Goal: Task Accomplishment & Management: Complete application form

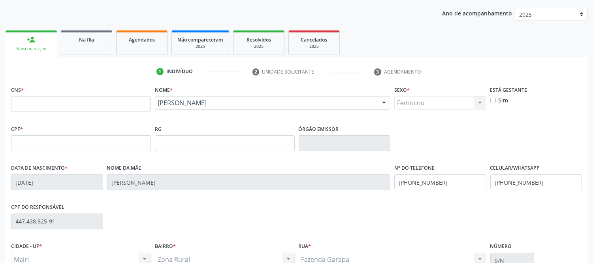
scroll to position [88, 0]
click at [100, 107] on input "text" at bounding box center [81, 104] width 140 height 16
click at [37, 39] on link "person_add Nova marcação" at bounding box center [31, 43] width 51 height 26
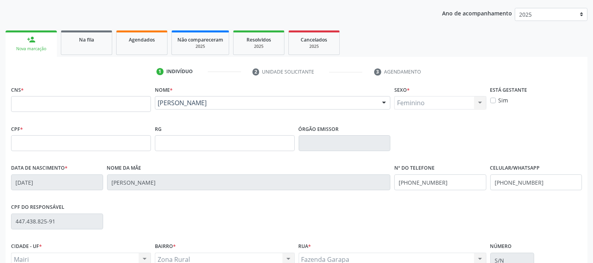
click at [37, 39] on link "person_add Nova marcação" at bounding box center [31, 43] width 51 height 26
click at [79, 100] on input "text" at bounding box center [81, 104] width 140 height 16
click at [86, 41] on span "Na fila" at bounding box center [86, 39] width 15 height 7
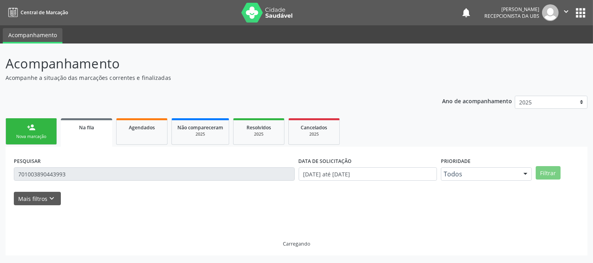
scroll to position [0, 0]
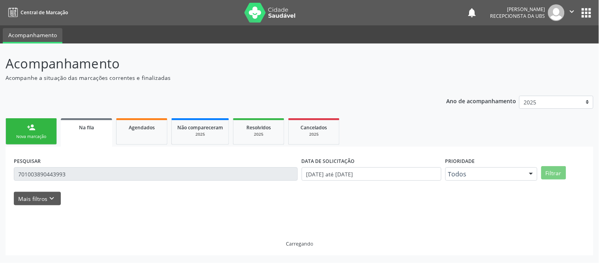
click at [86, 41] on ul "Acompanhamento" at bounding box center [299, 34] width 599 height 18
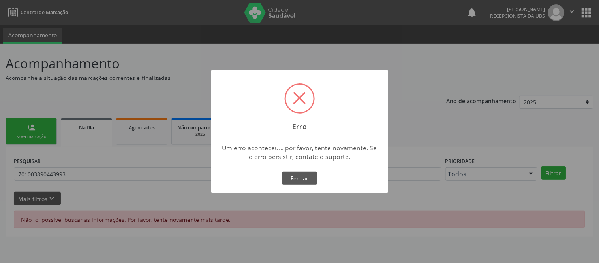
click at [33, 125] on div "× Erro Um erro aconteceu... por favor, tente novamente. Se o erro persistir, co…" at bounding box center [299, 131] width 599 height 263
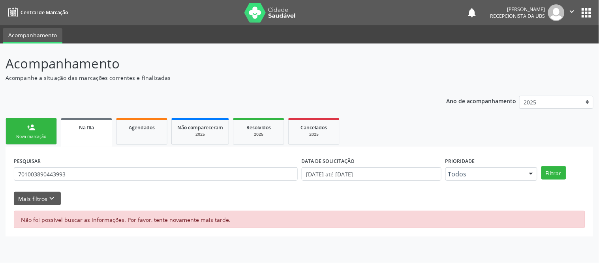
click at [42, 132] on link "person_add Nova marcação" at bounding box center [31, 131] width 51 height 26
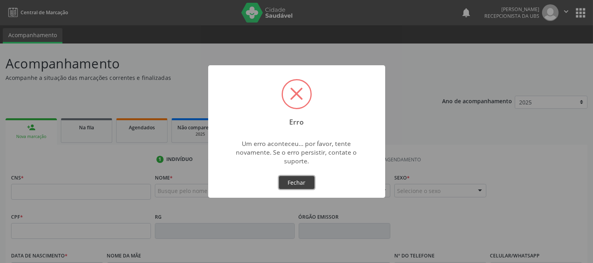
click at [290, 183] on button "Fechar" at bounding box center [297, 182] width 36 height 13
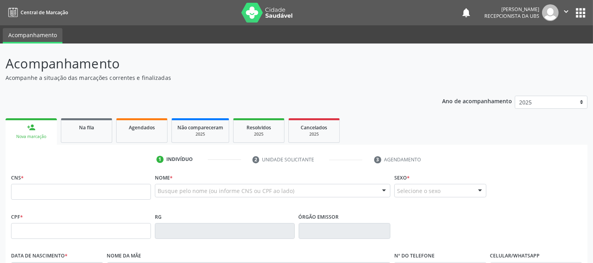
click at [30, 133] on div "Nova marcação" at bounding box center [31, 136] width 40 height 6
click at [62, 189] on input "text" at bounding box center [81, 192] width 140 height 16
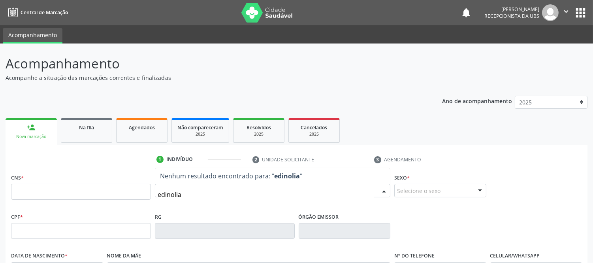
type input "edinolia"
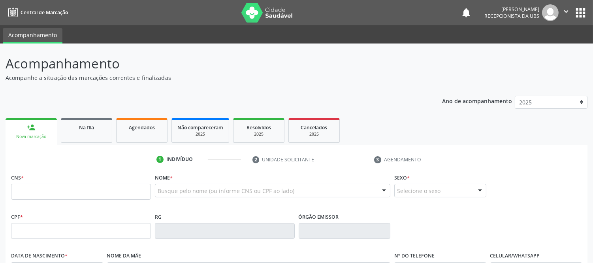
click at [314, 180] on div "Nome * Busque pelo nome (ou informe CNS ou CPF ao lado) Nenhum resultado encont…" at bounding box center [272, 186] width 235 height 31
click at [314, 188] on div "Busque pelo nome (ou informe CNS ou CPF ao lado)" at bounding box center [272, 190] width 235 height 13
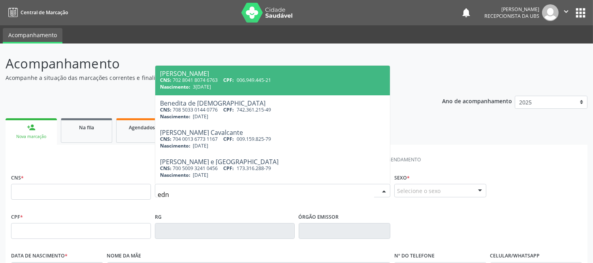
type input "edno"
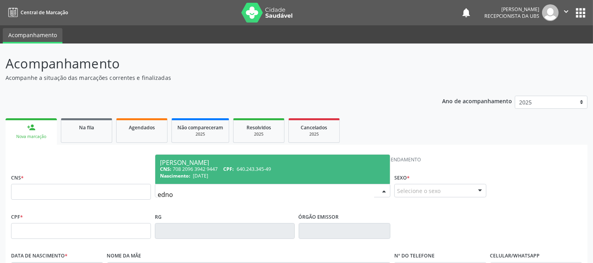
click at [211, 162] on div "[PERSON_NAME]" at bounding box center [272, 162] width 225 height 6
type input "708 2096 3942 9447"
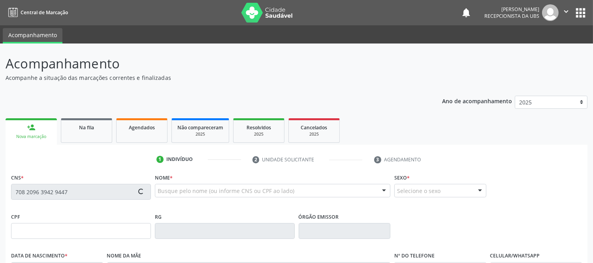
type input "640.243.345-49"
type input "[DATE]"
type input "Edeutrudis Lima de [PERSON_NAME]"
type input "[PHONE_NUMBER]"
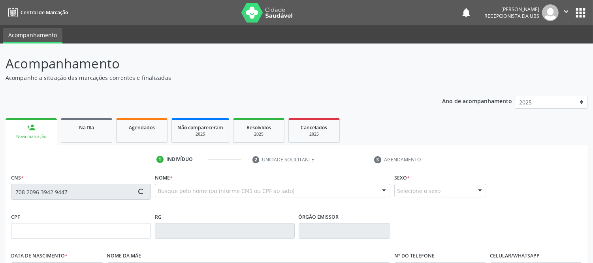
type input "484.184.395-72"
type input "S/N"
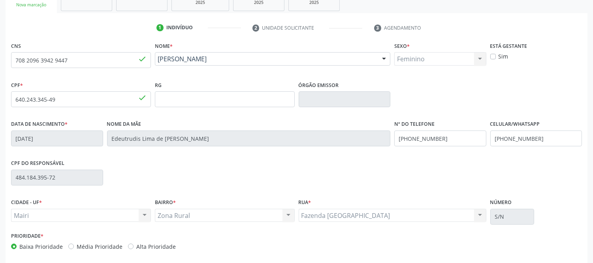
scroll to position [165, 0]
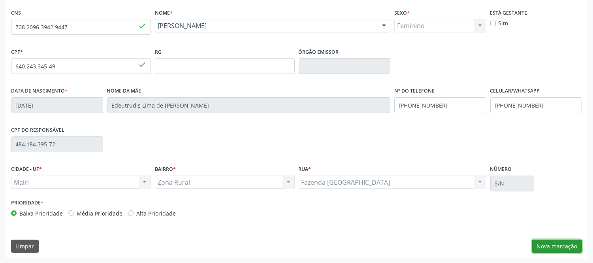
click at [562, 242] on button "Nova marcação" at bounding box center [557, 245] width 50 height 13
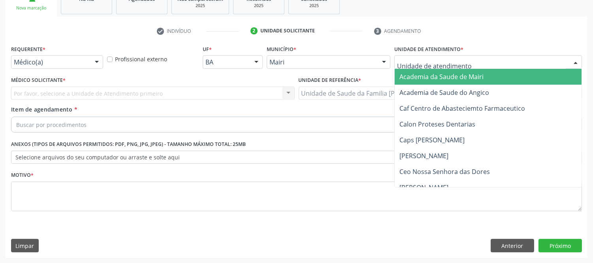
click at [575, 64] on div at bounding box center [576, 62] width 12 height 13
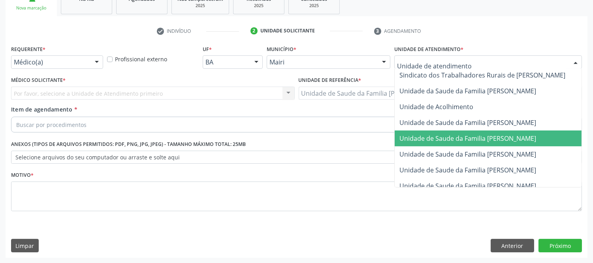
scroll to position [583, 0]
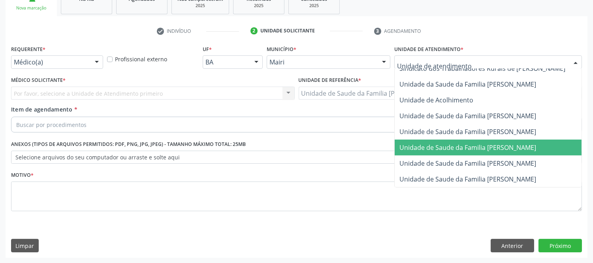
click at [518, 139] on span "Unidade de Saude da Familia [PERSON_NAME]" at bounding box center [497, 147] width 204 height 16
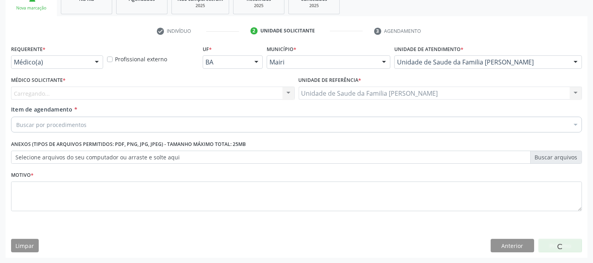
click at [90, 90] on div "Carregando... Nenhum resultado encontrado para: " " Não há nenhuma opção para s…" at bounding box center [153, 92] width 284 height 13
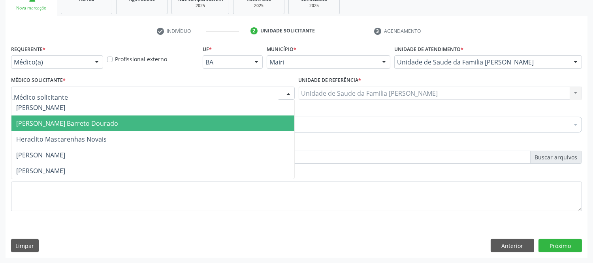
click at [71, 128] on span "[PERSON_NAME] Barreto Dourado" at bounding box center [152, 123] width 283 height 16
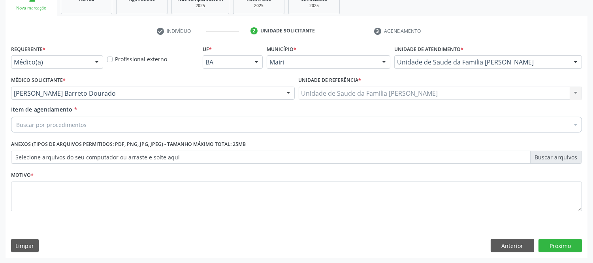
drag, startPoint x: 125, startPoint y: 124, endPoint x: 115, endPoint y: 126, distance: 10.6
click at [125, 124] on div "Buscar por procedimentos" at bounding box center [296, 125] width 571 height 16
click at [0, 187] on div "Acompanhamento Acompanhe a situação das marcações correntes e finalizadas Relat…" at bounding box center [296, 89] width 593 height 348
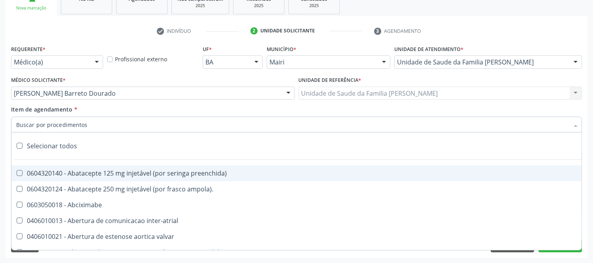
type input "#"
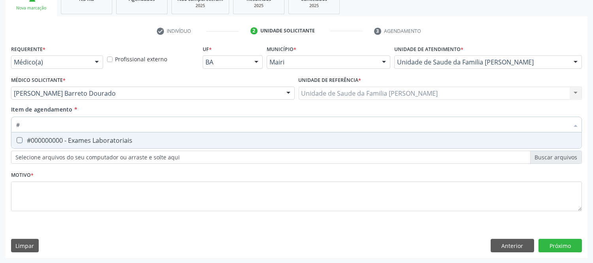
scroll to position [85, 0]
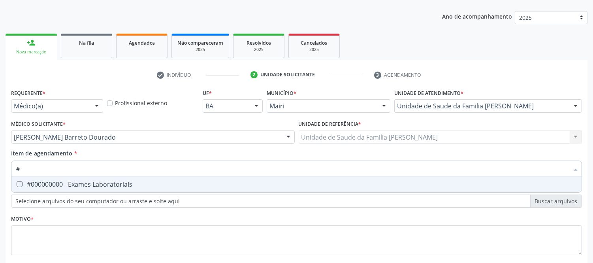
click at [62, 178] on span "#000000000 - Exames Laboratoriais" at bounding box center [296, 184] width 570 height 16
checkbox Laboratoriais "true"
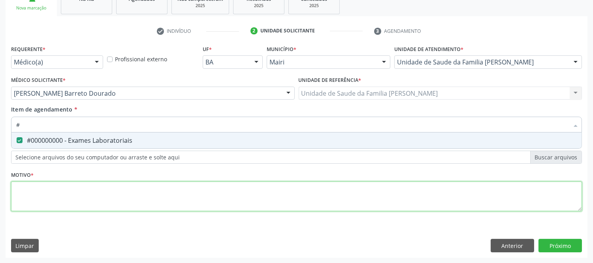
click at [64, 198] on div "Requerente * Médico(a) Médico(a) Enfermeiro(a) Paciente Nenhum resultado encont…" at bounding box center [296, 132] width 571 height 179
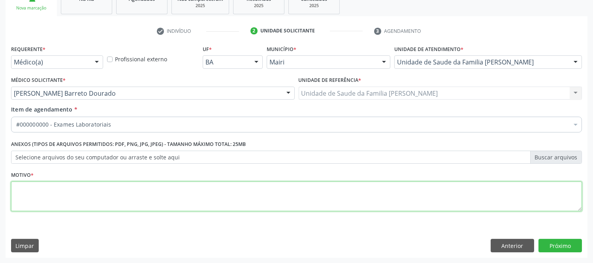
click at [64, 198] on li "Não selecionados" at bounding box center [319, 200] width 617 height 21
click at [64, 198] on textarea at bounding box center [296, 196] width 571 height 30
type textarea "avaliaçao"
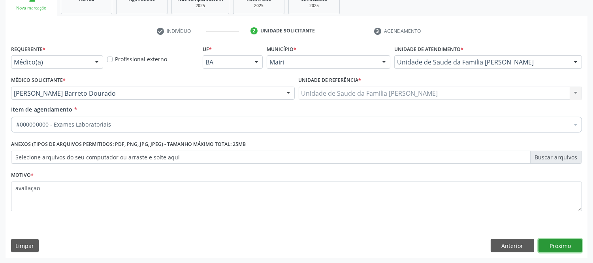
click at [566, 248] on button "Próximo" at bounding box center [559, 245] width 43 height 13
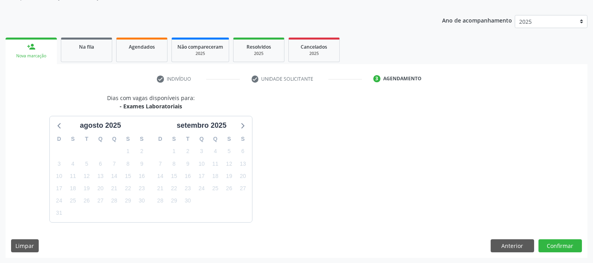
scroll to position [104, 0]
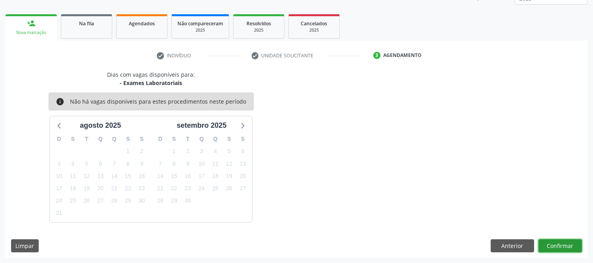
click at [566, 246] on button "Confirmar" at bounding box center [559, 245] width 43 height 13
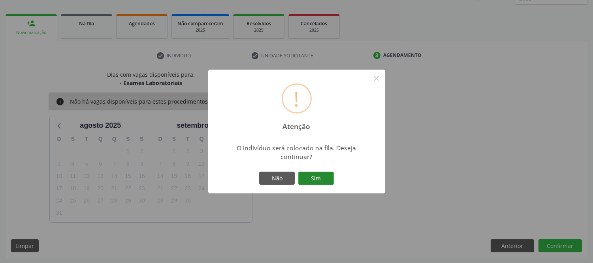
click at [323, 180] on button "Sim" at bounding box center [316, 177] width 36 height 13
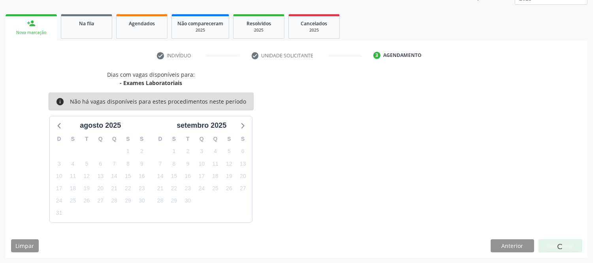
scroll to position [0, 0]
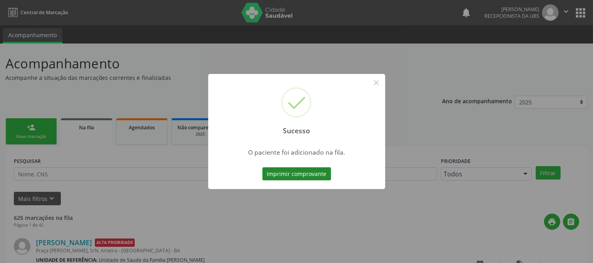
click at [297, 173] on button "Imprimir comprovante" at bounding box center [296, 173] width 69 height 13
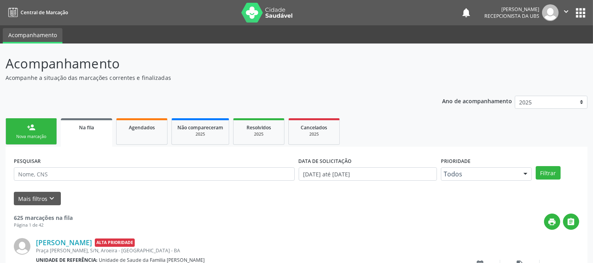
click at [24, 136] on div "Nova marcação" at bounding box center [30, 136] width 39 height 6
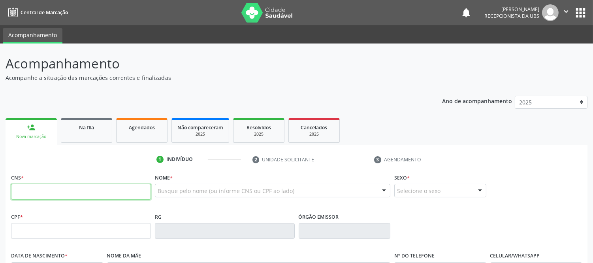
click at [73, 195] on input "text" at bounding box center [81, 192] width 140 height 16
type input "701 2050 1147 6511"
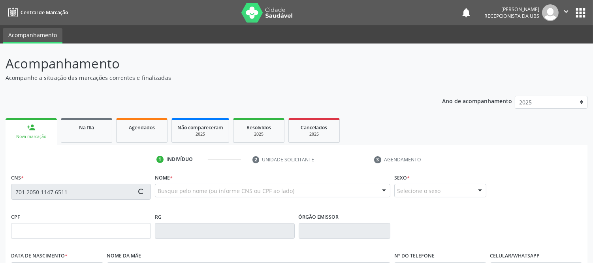
type input "116.235.555-74"
type input "[DATE]"
type input "[PERSON_NAME]"
type input "[PHONE_NUMBER]"
type input "S/N"
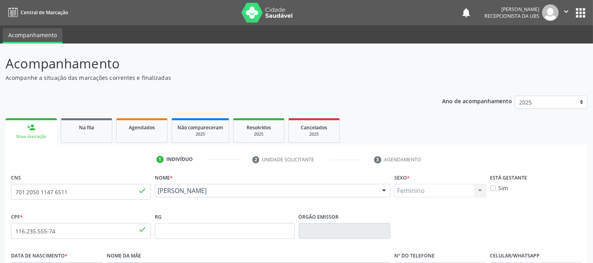
scroll to position [165, 0]
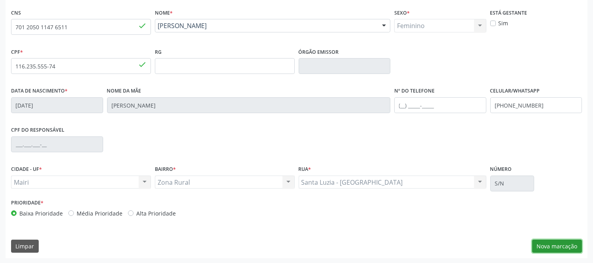
click at [555, 247] on button "Nova marcação" at bounding box center [557, 245] width 50 height 13
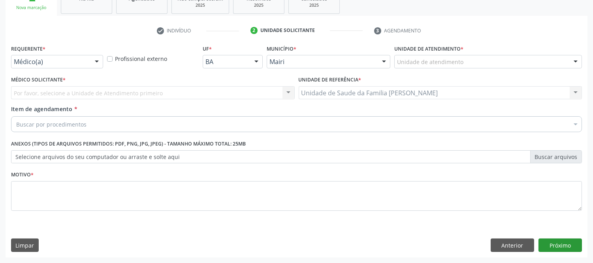
scroll to position [128, 0]
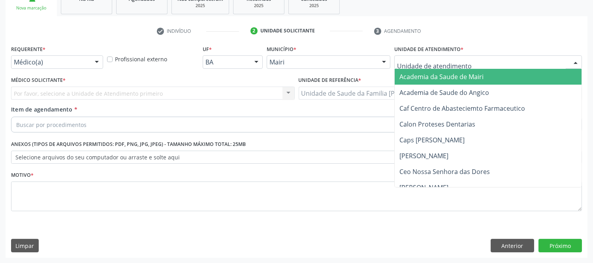
click at [579, 60] on div at bounding box center [576, 62] width 12 height 13
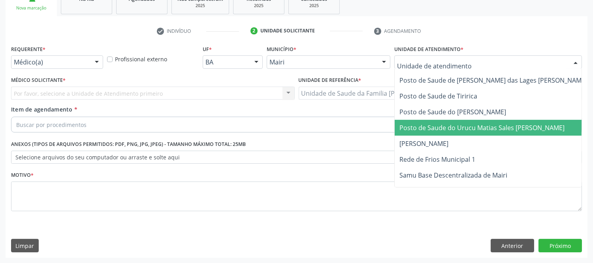
scroll to position [583, 0]
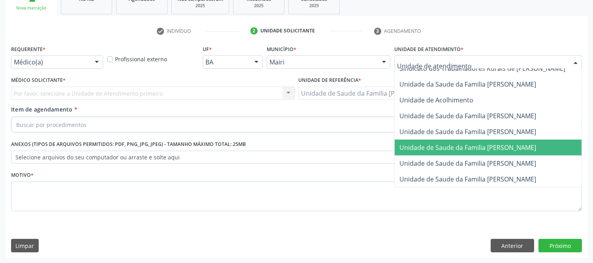
click at [471, 143] on span "Unidade de Saude da Familia [PERSON_NAME]" at bounding box center [467, 147] width 137 height 9
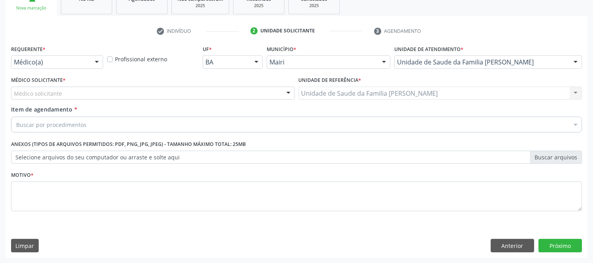
click at [75, 91] on div "Médico solicitante" at bounding box center [153, 92] width 284 height 13
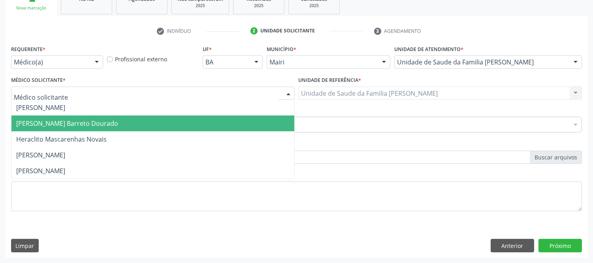
click at [81, 121] on span "[PERSON_NAME] Barreto Dourado" at bounding box center [67, 123] width 102 height 9
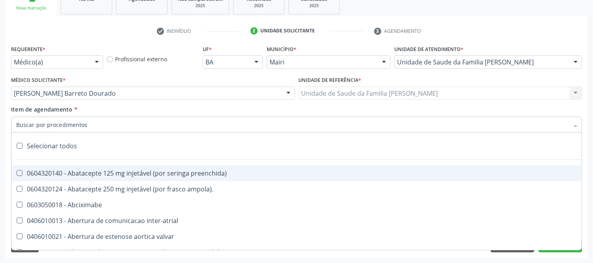
type input "#"
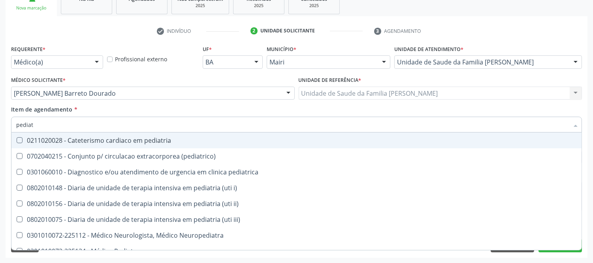
type input "pediatr"
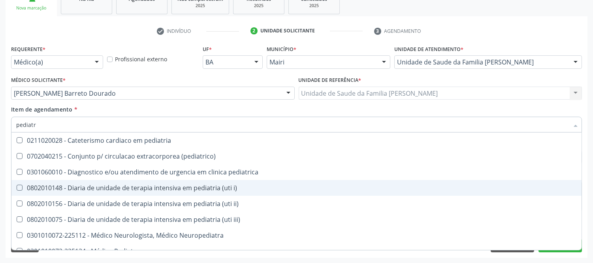
scroll to position [56, 0]
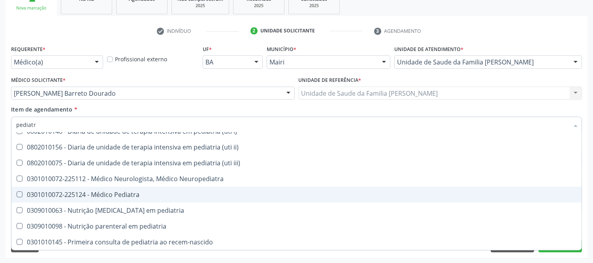
click at [115, 194] on div "0301010072-225124 - Médico Pediatra" at bounding box center [296, 194] width 560 height 6
checkbox Pediatra "true"
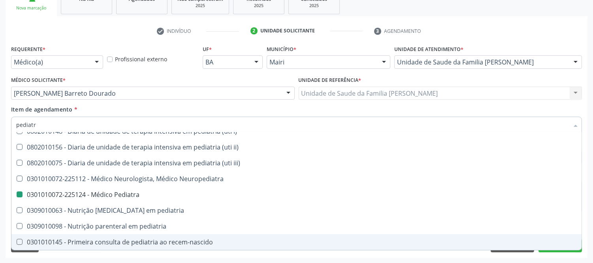
click at [573, 259] on div "Acompanhamento Acompanhe a situação das marcações correntes e finalizadas Relat…" at bounding box center [296, 89] width 593 height 348
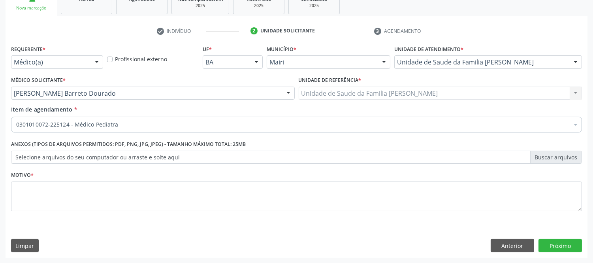
scroll to position [0, 0]
click at [567, 248] on button "Próximo" at bounding box center [559, 245] width 43 height 13
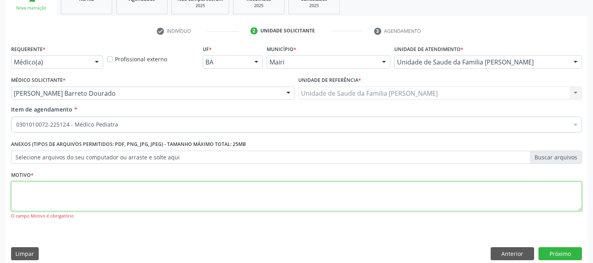
click at [175, 190] on textarea at bounding box center [296, 196] width 571 height 30
type textarea "avaliaçao"
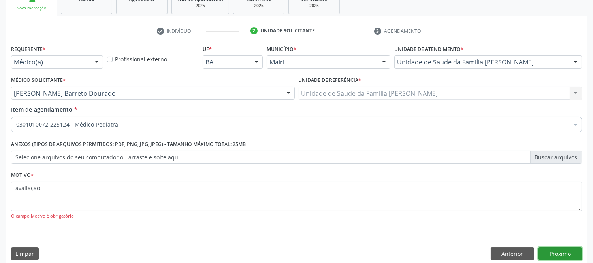
click at [567, 254] on button "Próximo" at bounding box center [559, 253] width 43 height 13
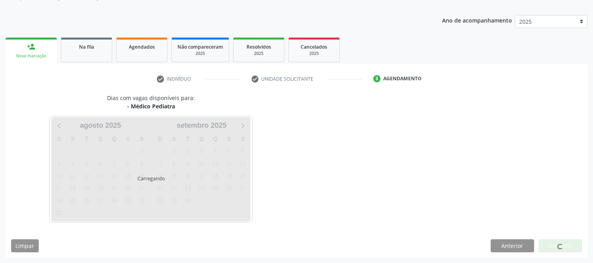
scroll to position [104, 0]
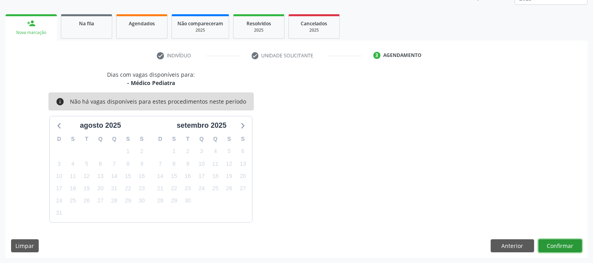
click at [548, 241] on button "Confirmar" at bounding box center [559, 245] width 43 height 13
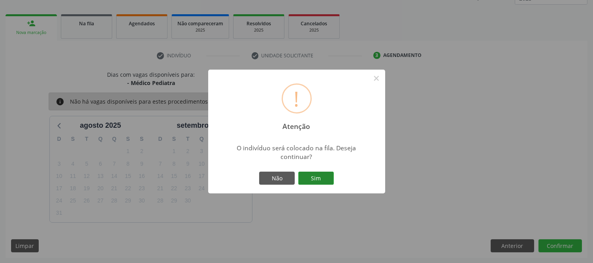
click at [325, 177] on button "Sim" at bounding box center [316, 177] width 36 height 13
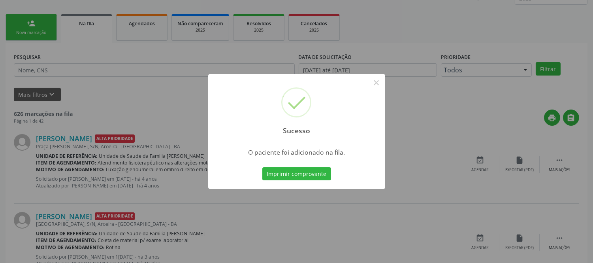
scroll to position [0, 0]
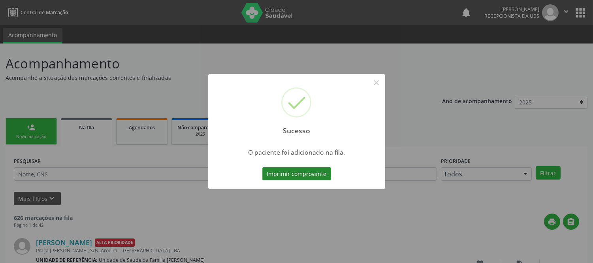
click at [324, 176] on button "Imprimir comprovante" at bounding box center [296, 173] width 69 height 13
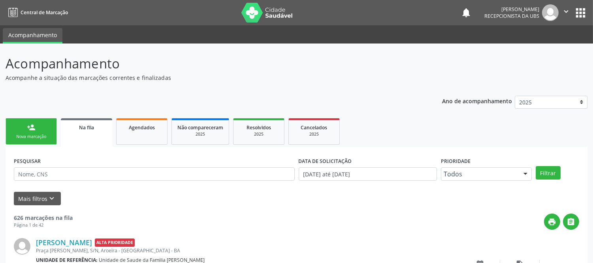
click at [38, 137] on div "Nova marcação" at bounding box center [30, 136] width 39 height 6
click at [28, 127] on div "person_add" at bounding box center [31, 127] width 9 height 9
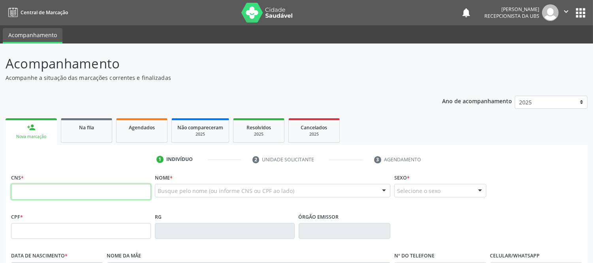
click at [62, 192] on input "text" at bounding box center [81, 192] width 140 height 16
type input "705 8084 1105 2530"
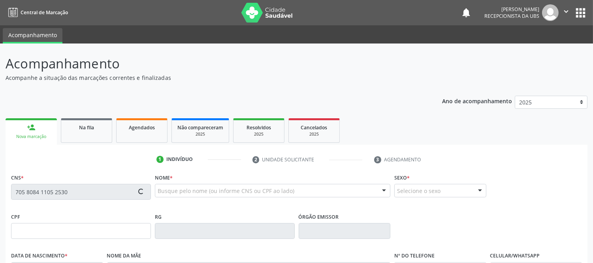
type input "435.488.575-15"
type input "2[DATE]"
type input "[PERSON_NAME]"
type input "[PHONE_NUMBER]"
type input "S/N"
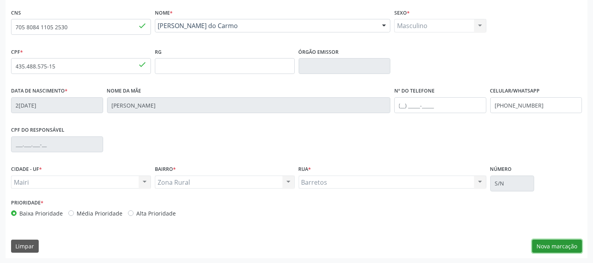
click at [554, 242] on button "Nova marcação" at bounding box center [557, 245] width 50 height 13
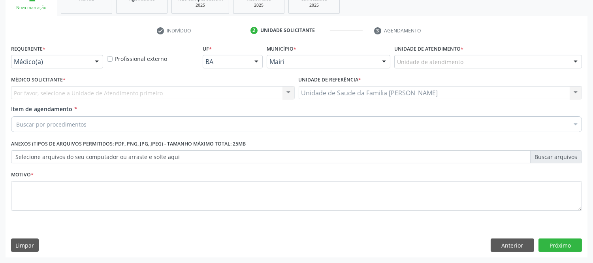
scroll to position [128, 0]
click at [579, 58] on div at bounding box center [576, 62] width 12 height 13
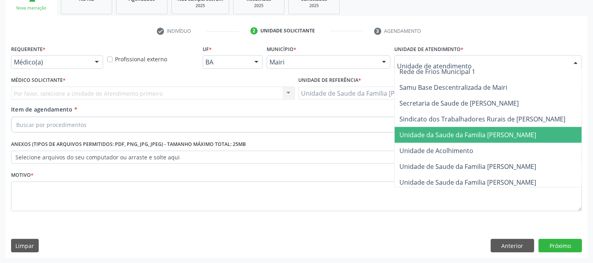
scroll to position [583, 0]
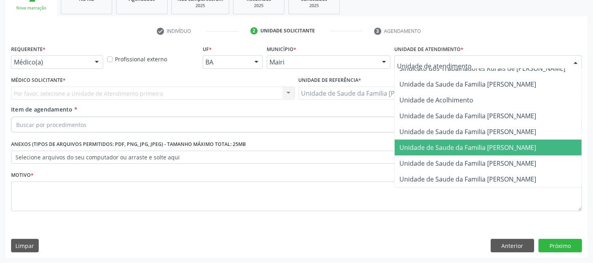
click at [524, 143] on span "Unidade de Saude da Familia [PERSON_NAME]" at bounding box center [467, 147] width 137 height 9
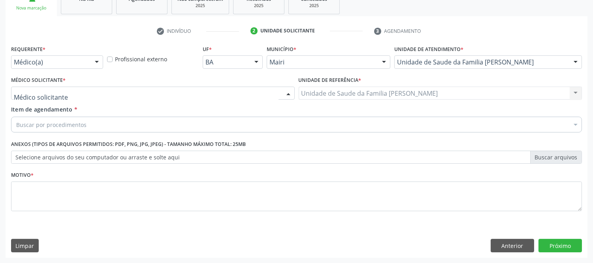
click at [107, 88] on div at bounding box center [153, 92] width 284 height 13
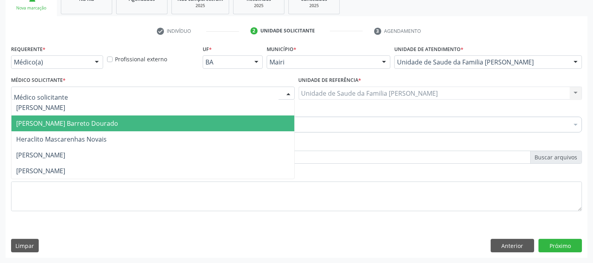
click at [62, 128] on span "[PERSON_NAME] Barreto Dourado" at bounding box center [152, 123] width 283 height 16
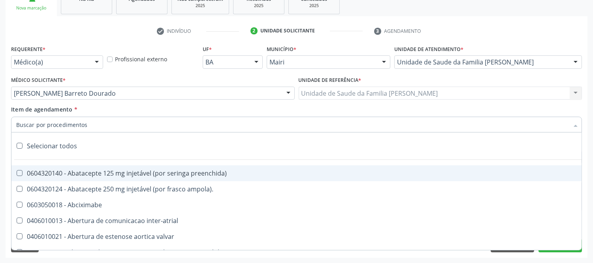
type input "#"
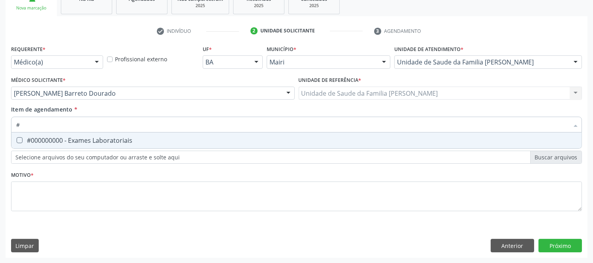
click at [56, 137] on div "#000000000 - Exames Laboratoriais" at bounding box center [296, 140] width 560 height 6
checkbox Laboratoriais "true"
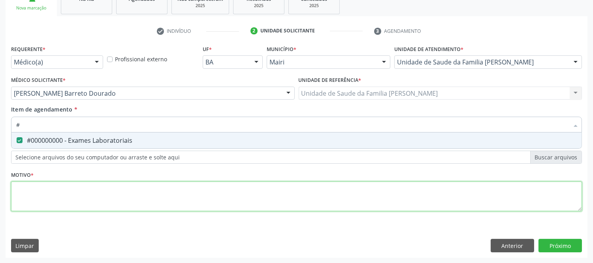
click at [56, 192] on div "Requerente * Médico(a) Médico(a) Enfermeiro(a) Paciente Nenhum resultado encont…" at bounding box center [296, 132] width 571 height 179
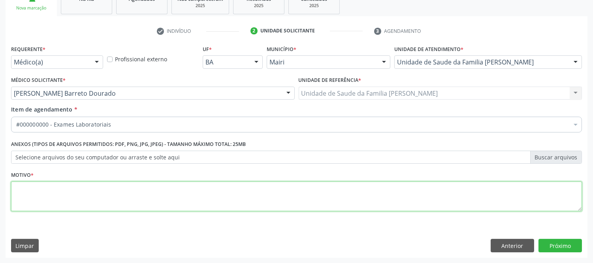
click at [56, 192] on li "Não selecionados" at bounding box center [319, 200] width 617 height 21
click at [56, 192] on textarea at bounding box center [296, 196] width 571 height 30
type textarea "avaliaçao"
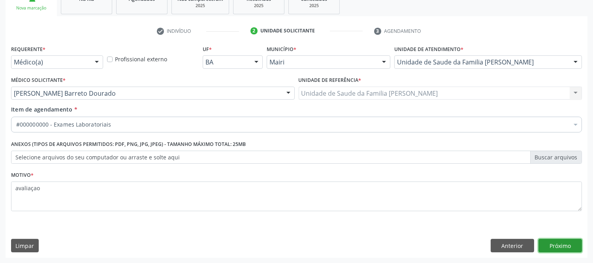
click at [565, 248] on button "Próximo" at bounding box center [559, 245] width 43 height 13
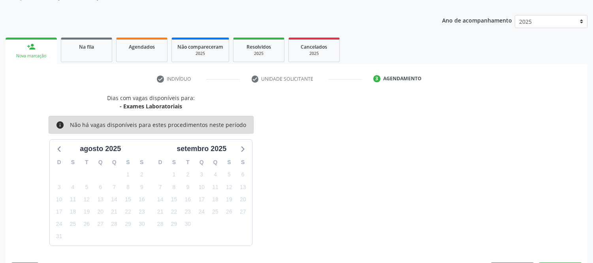
scroll to position [104, 0]
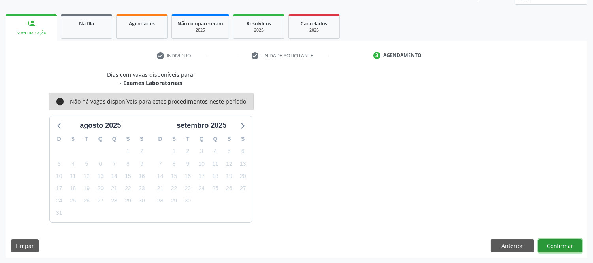
click at [562, 247] on button "Confirmar" at bounding box center [559, 245] width 43 height 13
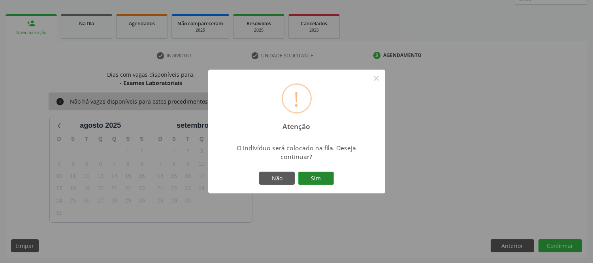
click at [314, 179] on button "Sim" at bounding box center [316, 177] width 36 height 13
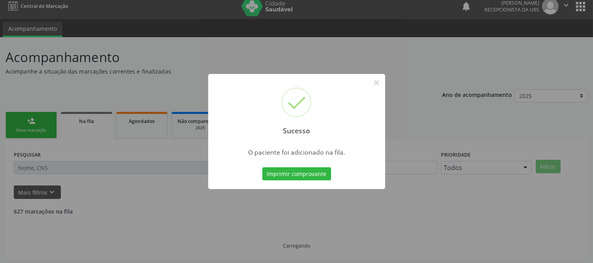
scroll to position [0, 0]
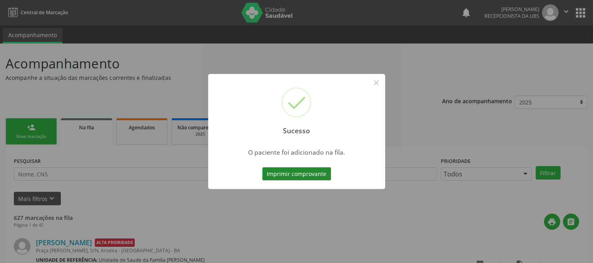
click at [314, 179] on button "Imprimir comprovante" at bounding box center [296, 173] width 69 height 13
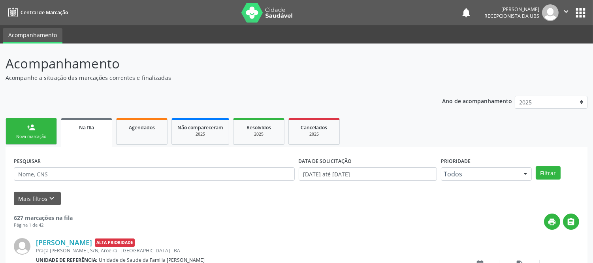
click at [40, 120] on link "person_add Nova marcação" at bounding box center [31, 131] width 51 height 26
click at [33, 131] on link "person_add Nova marcação" at bounding box center [31, 131] width 51 height 26
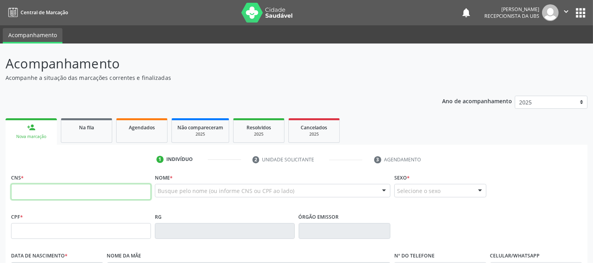
click at [43, 185] on input "text" at bounding box center [81, 192] width 140 height 16
type input "704 4093 2292 3710"
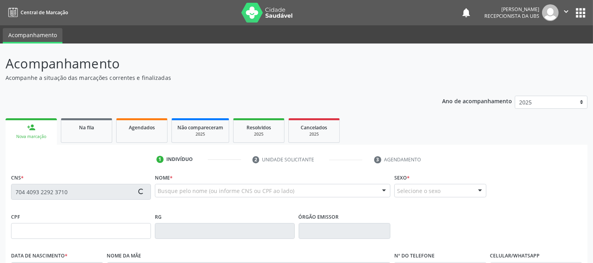
type input "[DATE]"
type input "[PERSON_NAME]"
type input "[PHONE_NUMBER]"
type input "S/N"
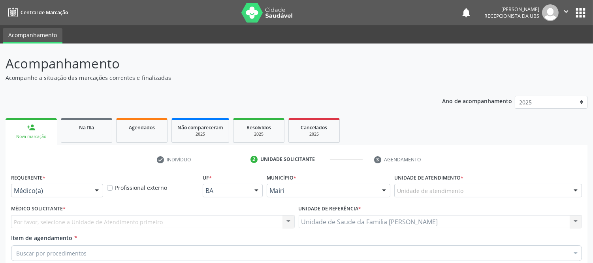
click at [573, 184] on div at bounding box center [576, 190] width 12 height 13
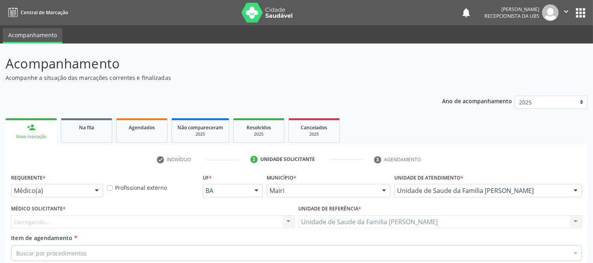
click at [114, 215] on div "Carregando..." at bounding box center [153, 221] width 284 height 13
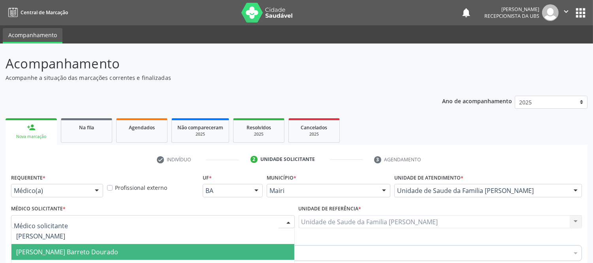
click at [41, 244] on span "[PERSON_NAME] Barreto Dourado" at bounding box center [152, 252] width 283 height 16
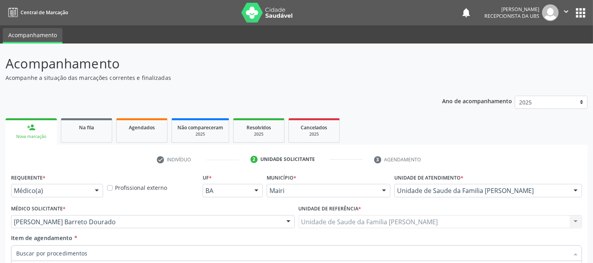
type input "#"
click at [64, 197] on div "Requerente * Médico(a) Médico(a) Enfermeiro(a) Paciente Nenhum resultado encont…" at bounding box center [296, 260] width 571 height 179
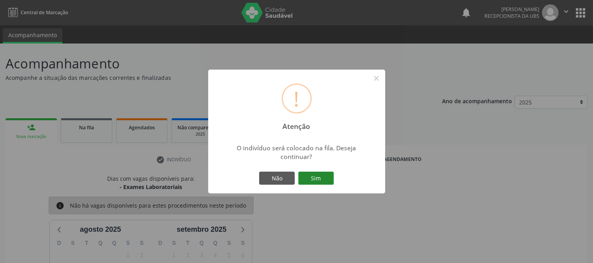
click at [312, 183] on button "Sim" at bounding box center [316, 177] width 36 height 13
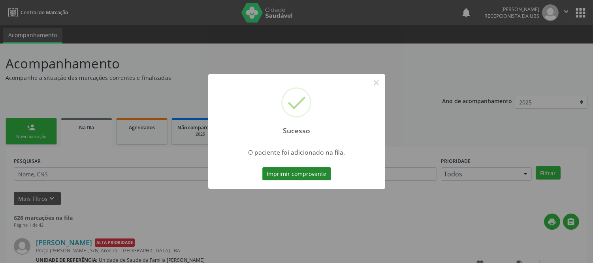
click at [322, 174] on button "Imprimir comprovante" at bounding box center [296, 173] width 69 height 13
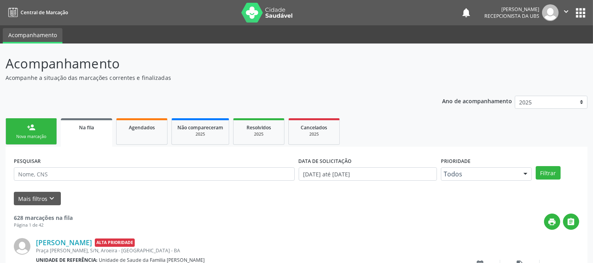
click at [41, 127] on link "person_add Nova marcação" at bounding box center [31, 131] width 51 height 26
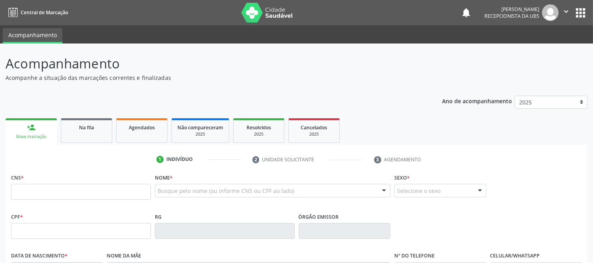
click at [27, 127] on link "person_add Nova marcação" at bounding box center [31, 131] width 51 height 26
click at [65, 198] on input "text" at bounding box center [81, 192] width 140 height 16
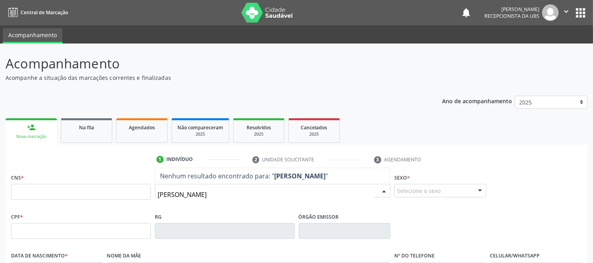
type input "[PERSON_NAME]"
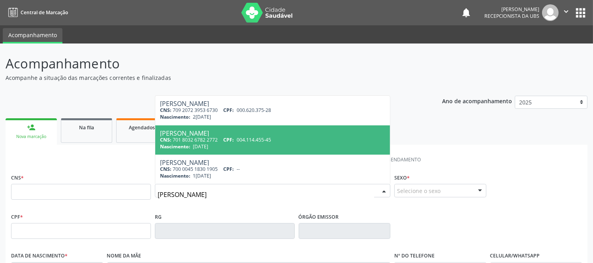
click at [217, 141] on div "CNS: 701 8032 6782 2772 CPF: 004.114.455-45" at bounding box center [272, 139] width 225 height 7
type input "701 8032 6782 2772"
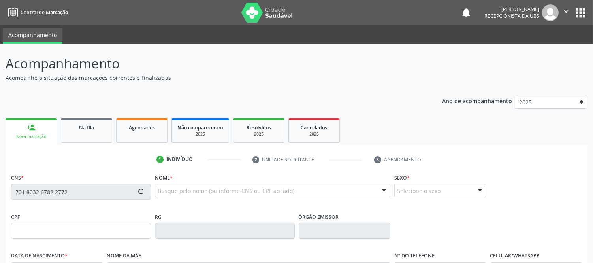
scroll to position [165, 0]
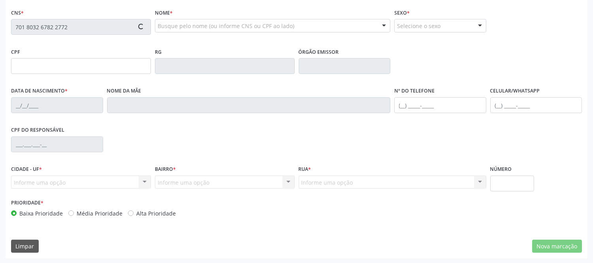
type input "004.114.455-45"
type input "[DATE]"
type input "[PERSON_NAME]"
type input "[PHONE_NUMBER]"
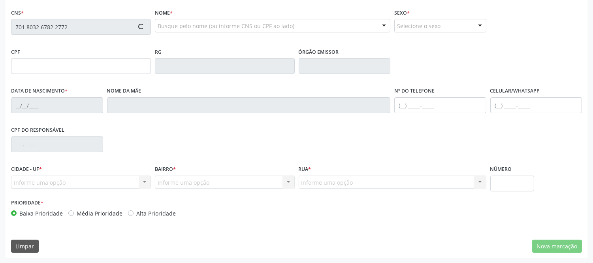
type input "461.847.915-91"
type input "S/N"
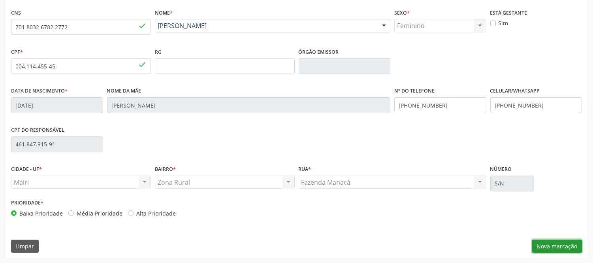
click at [571, 247] on button "Nova marcação" at bounding box center [557, 245] width 50 height 13
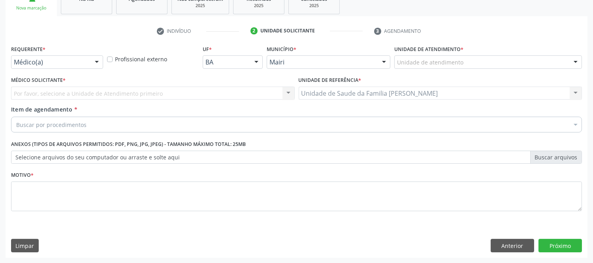
click at [574, 64] on div at bounding box center [576, 62] width 12 height 13
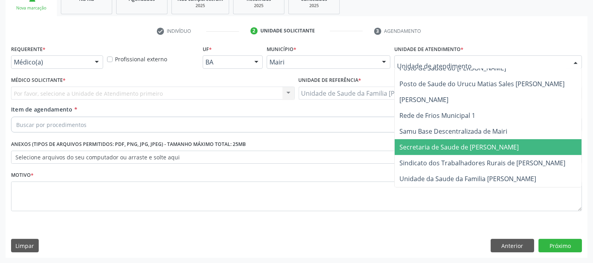
scroll to position [570, 0]
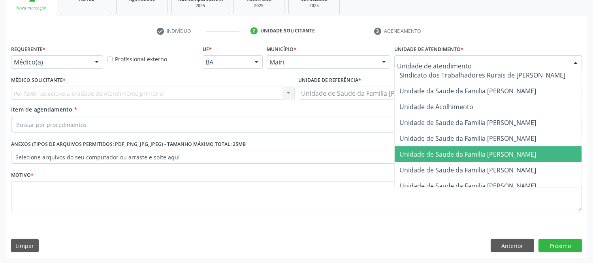
click at [512, 156] on span "Unidade de Saude da Familia [PERSON_NAME]" at bounding box center [467, 154] width 137 height 9
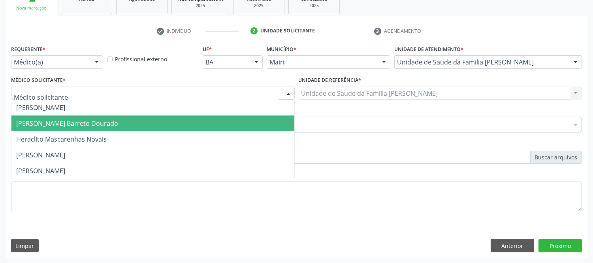
click at [48, 120] on span "[PERSON_NAME] Barreto Dourado" at bounding box center [67, 123] width 102 height 9
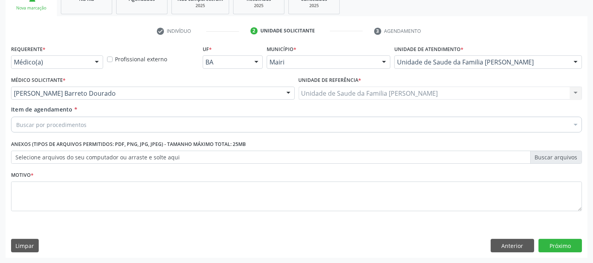
click at [62, 113] on div "Item de agendamento * Buscar por procedimentos Selecionar todos 0604320140 - Ab…" at bounding box center [296, 117] width 571 height 25
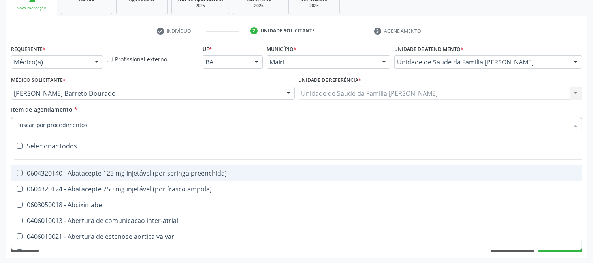
type input "#"
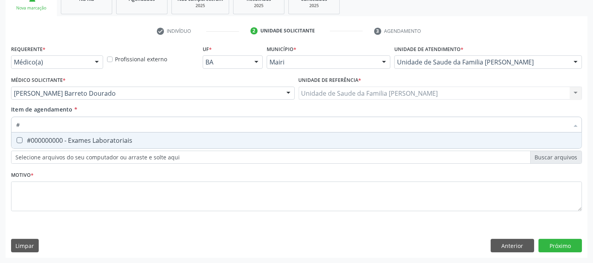
click at [64, 139] on div "#000000000 - Exames Laboratoriais" at bounding box center [296, 140] width 560 height 6
checkbox Laboratoriais "true"
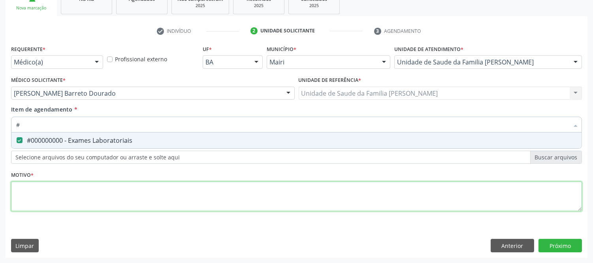
click at [53, 194] on div "Requerente * Médico(a) Médico(a) Enfermeiro(a) Paciente Nenhum resultado encont…" at bounding box center [296, 132] width 571 height 179
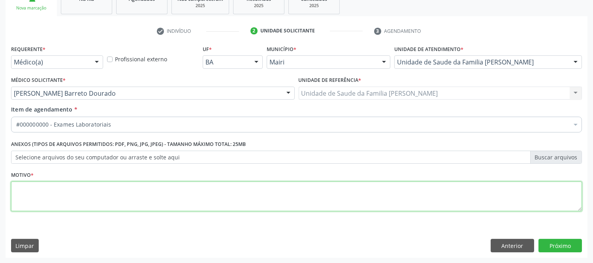
click at [53, 194] on li "Não selecionados" at bounding box center [319, 200] width 617 height 21
type textarea "avaliaçao"
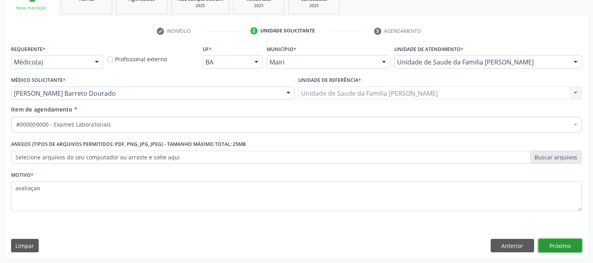
click at [550, 246] on button "Próximo" at bounding box center [559, 245] width 43 height 13
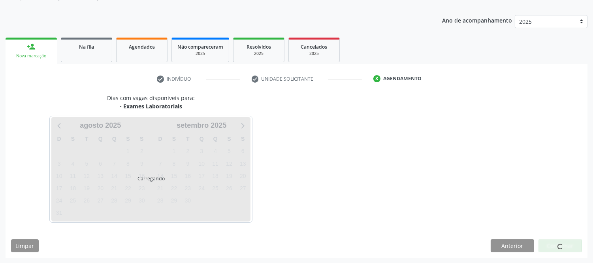
scroll to position [104, 0]
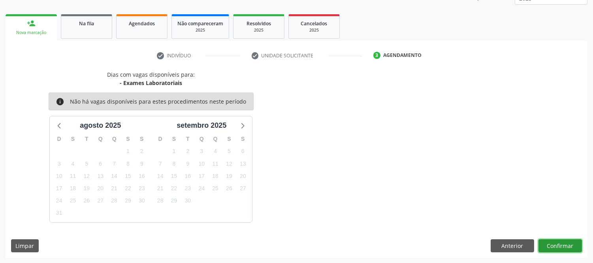
click at [560, 247] on button "Confirmar" at bounding box center [559, 245] width 43 height 13
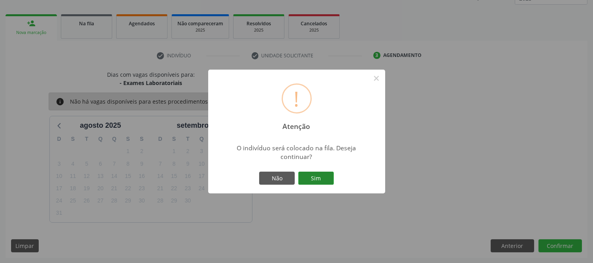
click at [315, 181] on button "Sim" at bounding box center [316, 177] width 36 height 13
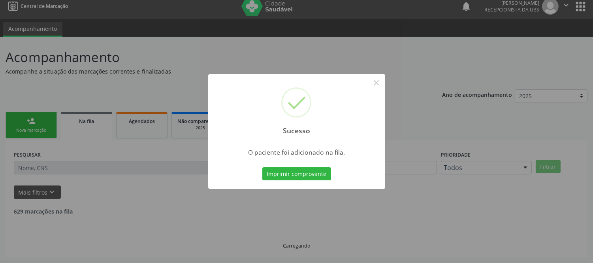
scroll to position [0, 0]
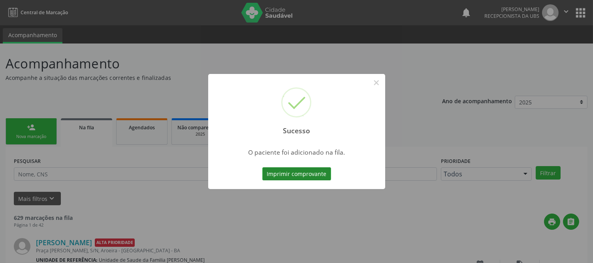
click at [316, 175] on button "Imprimir comprovante" at bounding box center [296, 173] width 69 height 13
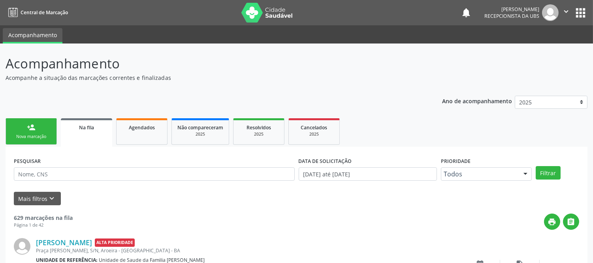
click at [38, 129] on link "person_add Nova marcação" at bounding box center [31, 131] width 51 height 26
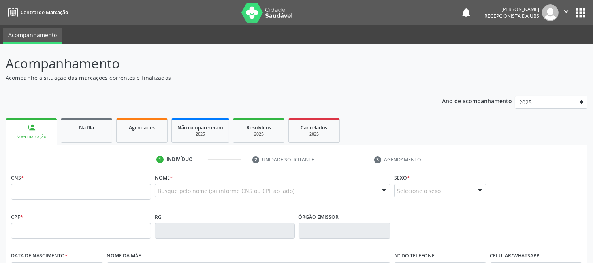
click at [33, 131] on div "person_add" at bounding box center [31, 127] width 9 height 9
click at [45, 187] on input "text" at bounding box center [81, 192] width 140 height 16
click at [88, 130] on div "Na fila" at bounding box center [86, 127] width 39 height 8
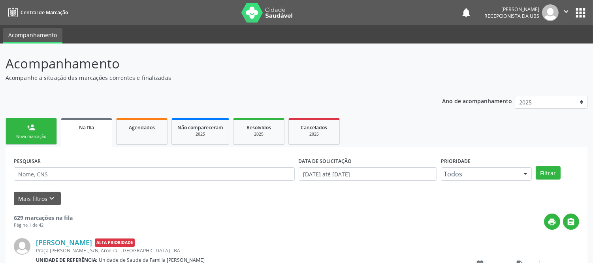
click at [86, 129] on span "Na fila" at bounding box center [86, 127] width 15 height 7
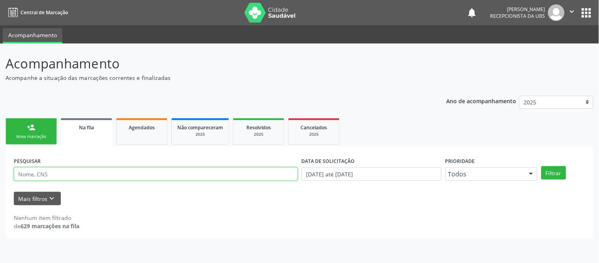
click at [66, 175] on input "text" at bounding box center [156, 173] width 284 height 13
type input "701803267822772"
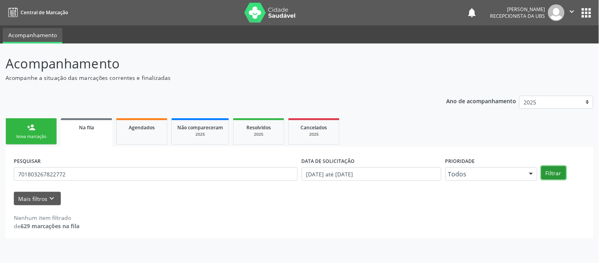
click at [553, 170] on button "Filtrar" at bounding box center [553, 172] width 25 height 13
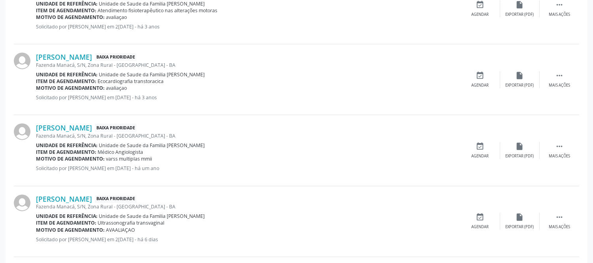
scroll to position [307, 0]
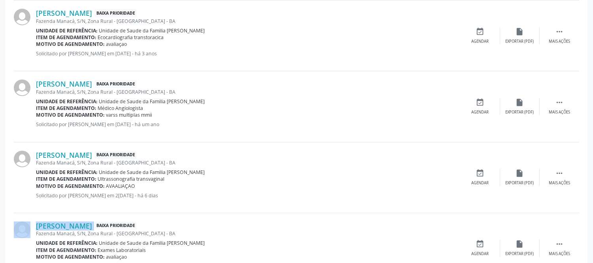
drag, startPoint x: 29, startPoint y: 223, endPoint x: 137, endPoint y: 225, distance: 107.4
click at [137, 225] on div "[PERSON_NAME] Baixa Prioridade [GEOGRAPHIC_DATA], S/N, Zona Rural - [GEOGRAPHIC…" at bounding box center [296, 248] width 565 height 70
copy div "[PERSON_NAME]"
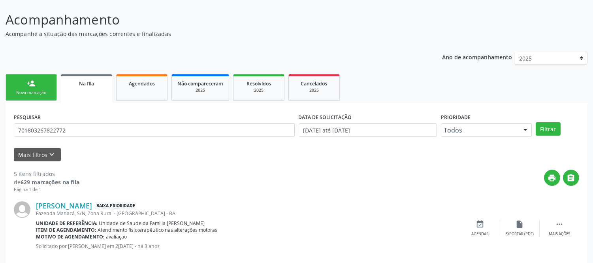
scroll to position [0, 0]
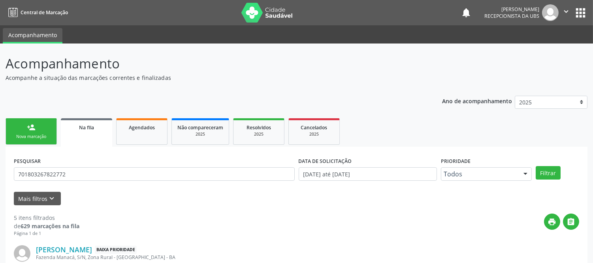
click at [24, 128] on link "person_add Nova marcação" at bounding box center [31, 131] width 51 height 26
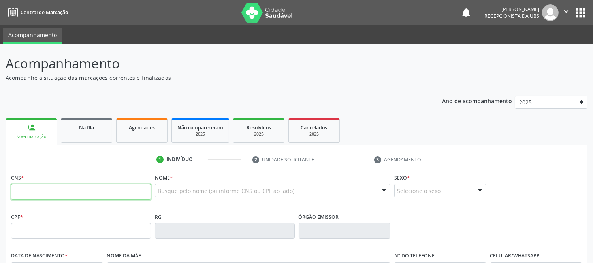
click at [68, 184] on input "text" at bounding box center [81, 192] width 140 height 16
paste input "text"
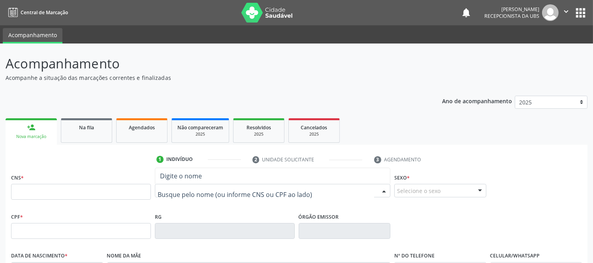
paste input "[PERSON_NAME]"
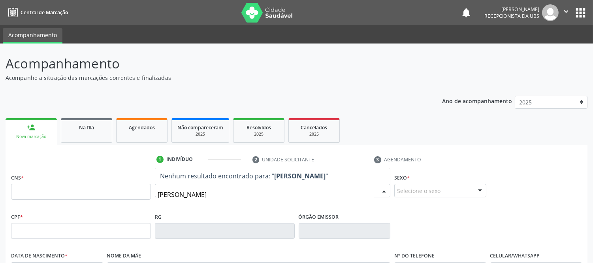
click at [252, 187] on input "[PERSON_NAME]" at bounding box center [266, 194] width 216 height 16
drag, startPoint x: 195, startPoint y: 196, endPoint x: 250, endPoint y: 197, distance: 55.3
click at [250, 197] on input "[PERSON_NAME]" at bounding box center [266, 194] width 216 height 16
type input "[PERSON_NAME]"
click at [207, 199] on input "[PERSON_NAME]" at bounding box center [266, 194] width 216 height 16
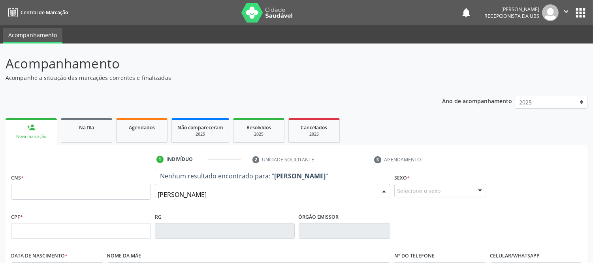
click at [210, 194] on input "[PERSON_NAME]" at bounding box center [266, 194] width 216 height 16
click at [205, 198] on input "[PERSON_NAME]" at bounding box center [266, 194] width 216 height 16
click at [206, 197] on input "[PERSON_NAME]" at bounding box center [266, 194] width 216 height 16
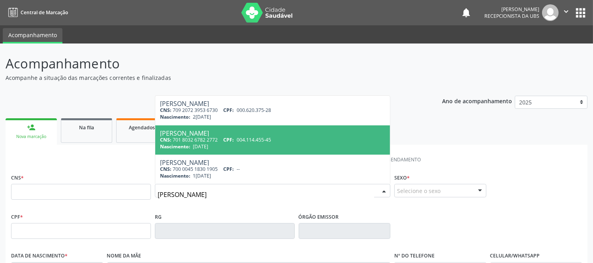
type input "[PERSON_NAME]"
click at [214, 138] on div "CNS: 701 8032 6782 2772 CPF: 004.114.455-45" at bounding box center [272, 139] width 225 height 7
type input "701 8032 6782 2772"
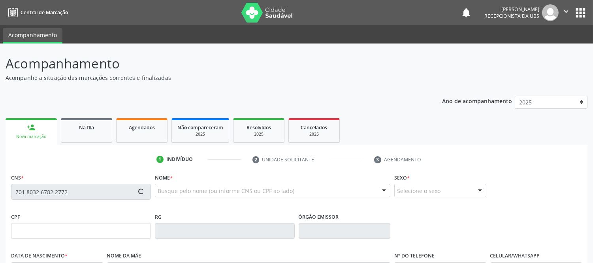
scroll to position [88, 0]
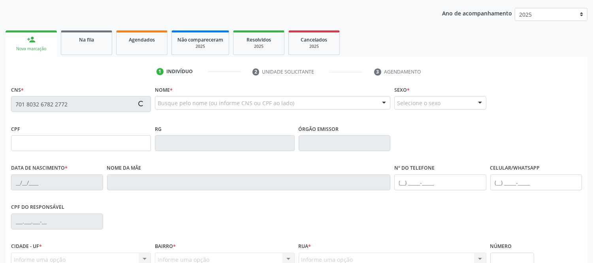
type input "004.114.455-45"
type input "[DATE]"
type input "[PERSON_NAME]"
type input "[PHONE_NUMBER]"
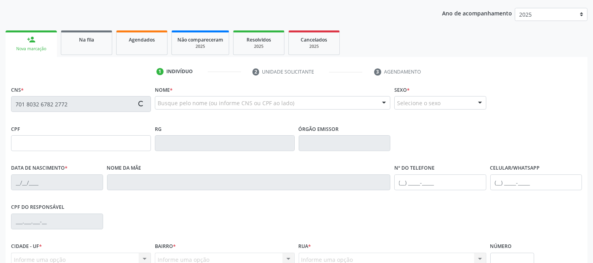
type input "461.847.915-91"
type input "S/N"
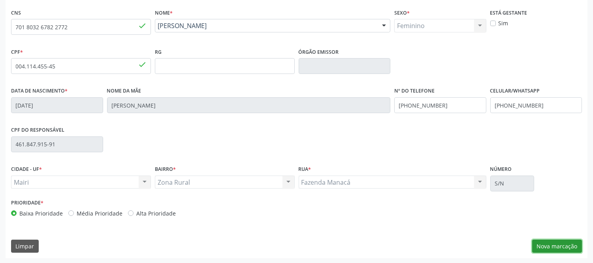
click at [557, 241] on button "Nova marcação" at bounding box center [557, 245] width 50 height 13
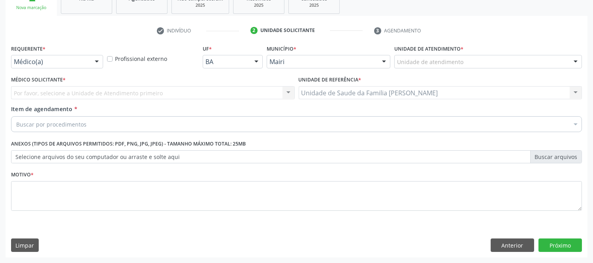
scroll to position [128, 0]
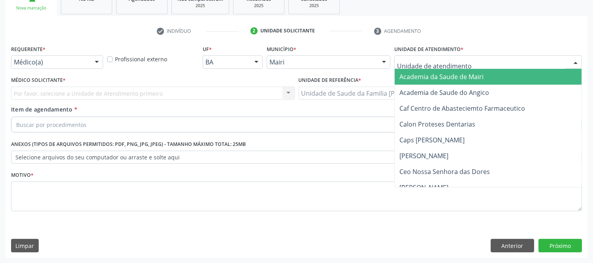
click at [579, 57] on div at bounding box center [576, 62] width 12 height 13
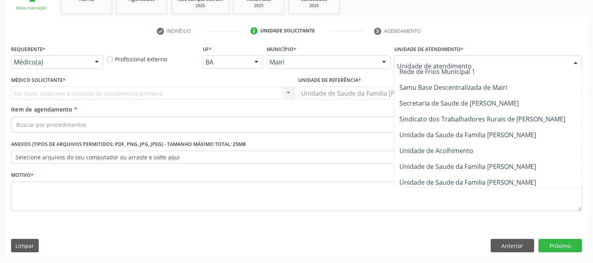
scroll to position [583, 0]
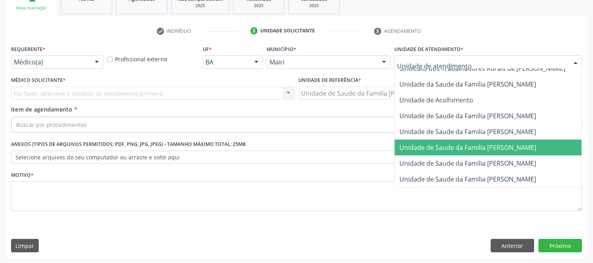
click at [526, 143] on span "Unidade de Saude da Familia [PERSON_NAME]" at bounding box center [467, 147] width 137 height 9
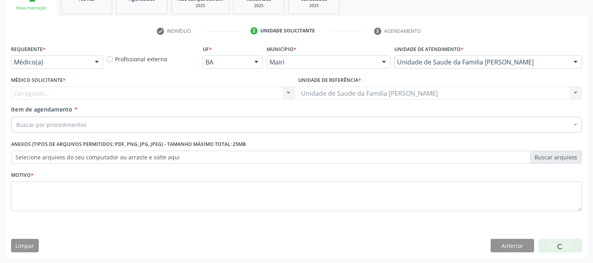
click at [68, 96] on div "Carregando..." at bounding box center [153, 92] width 284 height 13
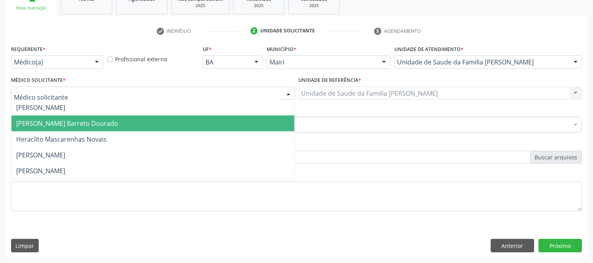
click at [52, 124] on span "[PERSON_NAME] Barreto Dourado" at bounding box center [67, 123] width 102 height 9
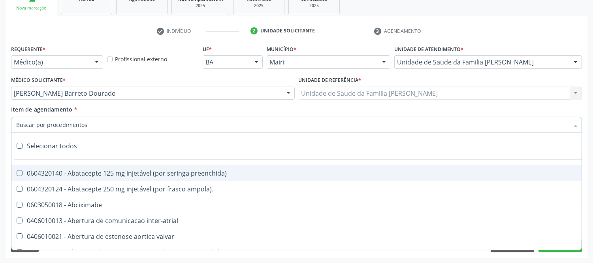
type input "#"
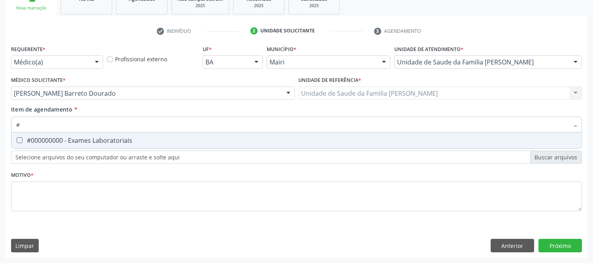
click at [66, 137] on div "#000000000 - Exames Laboratoriais" at bounding box center [296, 140] width 560 height 6
checkbox Laboratoriais "true"
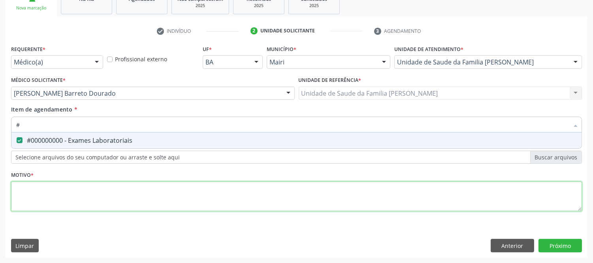
click at [51, 200] on div "Requerente * Médico(a) Médico(a) Enfermeiro(a) Paciente Nenhum resultado encont…" at bounding box center [296, 132] width 571 height 179
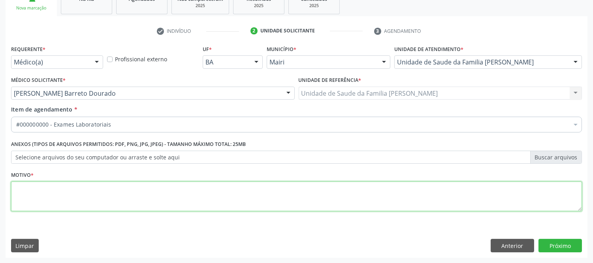
click at [53, 199] on textarea at bounding box center [296, 196] width 571 height 30
click at [97, 195] on textarea at bounding box center [296, 196] width 571 height 30
click at [95, 198] on textarea at bounding box center [296, 196] width 571 height 30
type textarea "a"
type textarea "avaliaçao"
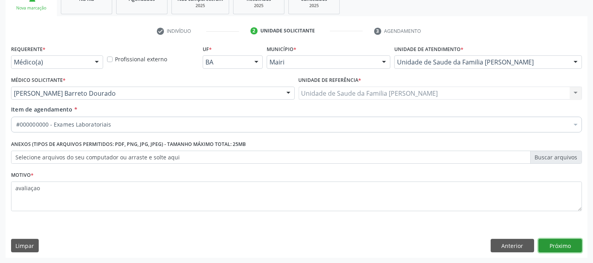
click at [573, 241] on button "Próximo" at bounding box center [559, 245] width 43 height 13
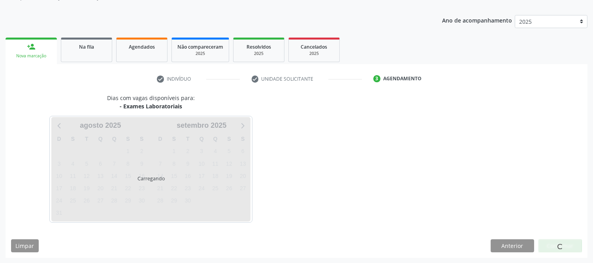
scroll to position [104, 0]
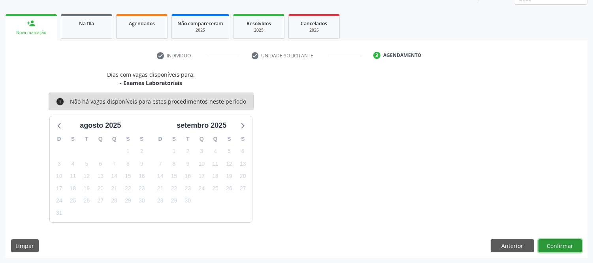
click at [551, 245] on button "Confirmar" at bounding box center [559, 245] width 43 height 13
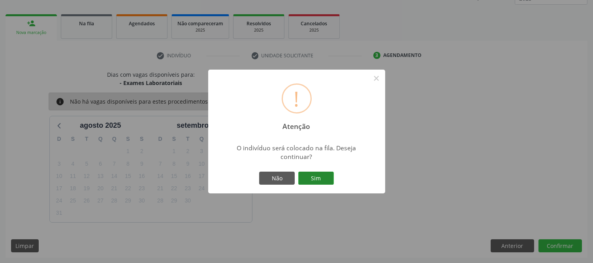
click at [312, 179] on button "Sim" at bounding box center [316, 177] width 36 height 13
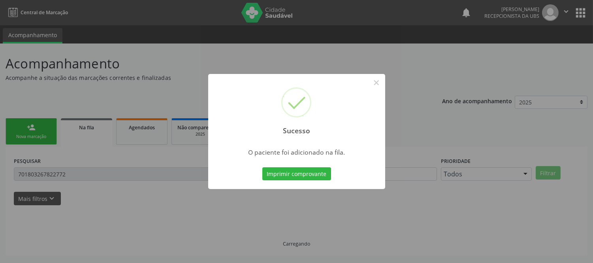
scroll to position [0, 0]
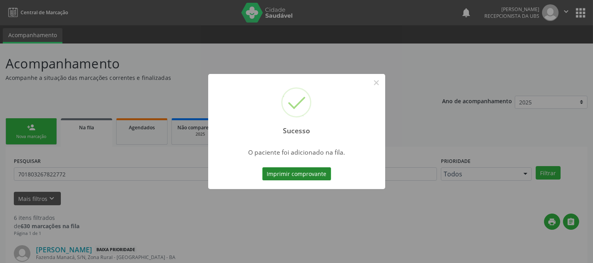
click at [311, 176] on button "Imprimir comprovante" at bounding box center [296, 173] width 69 height 13
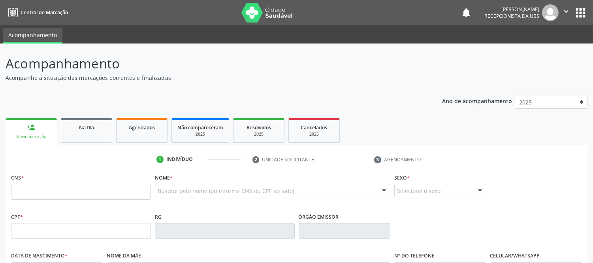
click at [31, 130] on div "person_add" at bounding box center [31, 127] width 9 height 9
click at [55, 186] on input "text" at bounding box center [81, 192] width 140 height 16
click at [31, 192] on input "text" at bounding box center [81, 192] width 140 height 16
type input "4"
click at [81, 190] on input "702 1068 8899 667" at bounding box center [81, 192] width 140 height 16
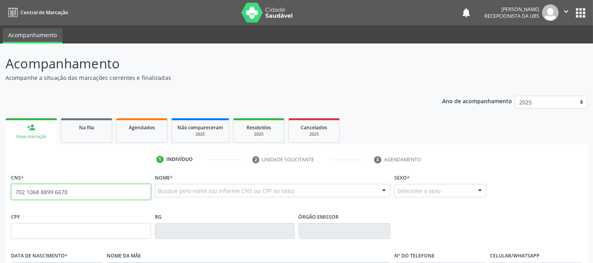
type input "702 1068 8899 6670"
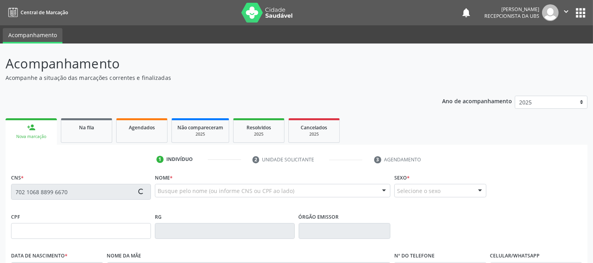
type input "014.908.415-39"
type input "14/04/1982"
type input "Justina da Conceicao Sousa"
type input "(74) 99916-7252"
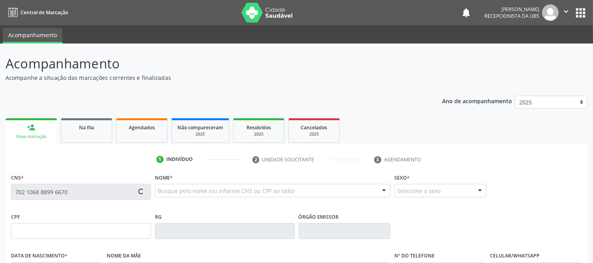
type input "006.408.315-24"
type input "S/N"
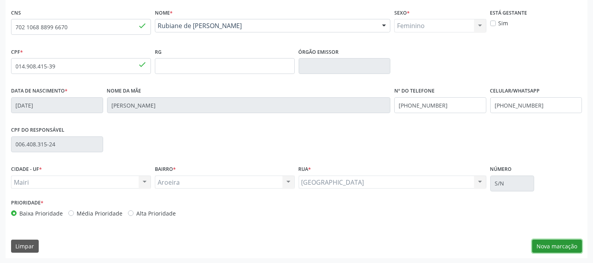
click at [564, 249] on button "Nova marcação" at bounding box center [557, 245] width 50 height 13
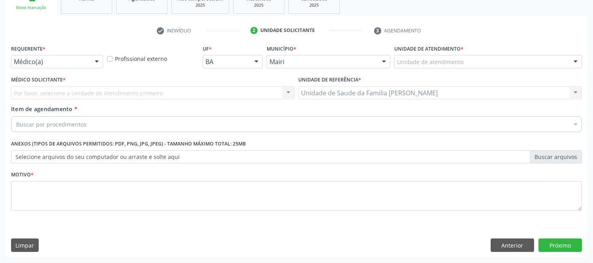
scroll to position [128, 0]
click at [573, 57] on div at bounding box center [576, 62] width 12 height 13
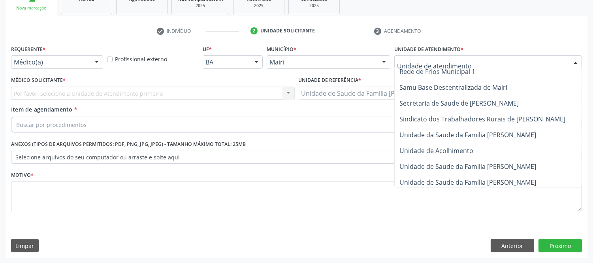
scroll to position [583, 0]
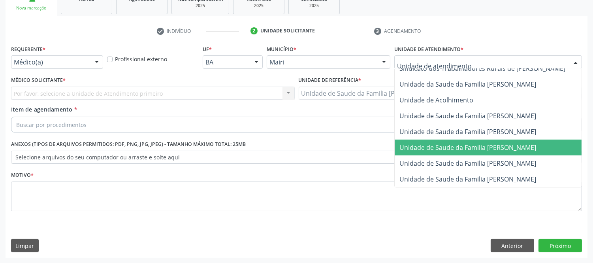
click at [501, 143] on span "Unidade de Saude da Familia [PERSON_NAME]" at bounding box center [467, 147] width 137 height 9
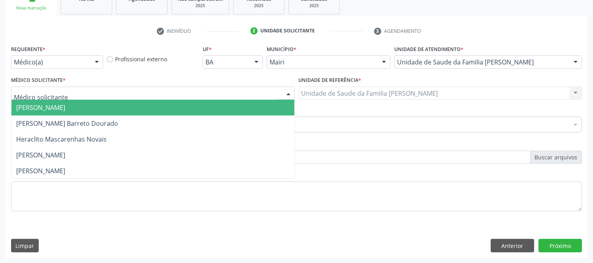
click at [257, 94] on div at bounding box center [153, 92] width 284 height 13
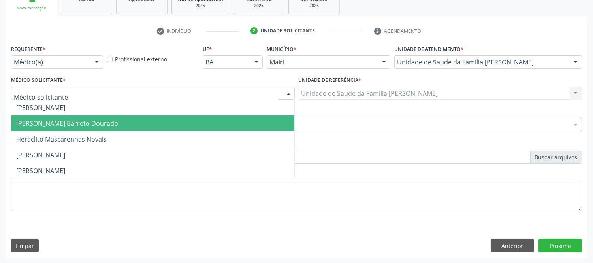
click at [107, 123] on span "[PERSON_NAME] Barreto Dourado" at bounding box center [67, 123] width 102 height 9
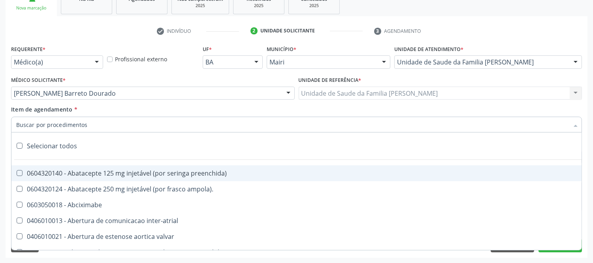
type input "#"
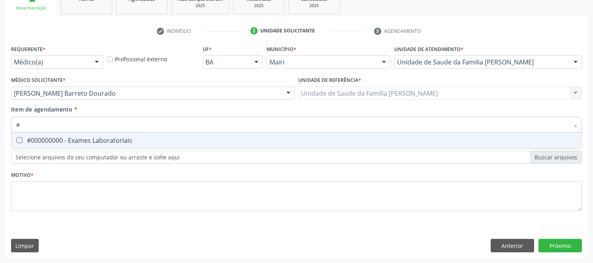
click at [56, 139] on div "#000000000 - Exames Laboratoriais" at bounding box center [296, 140] width 560 height 6
checkbox Laboratoriais "true"
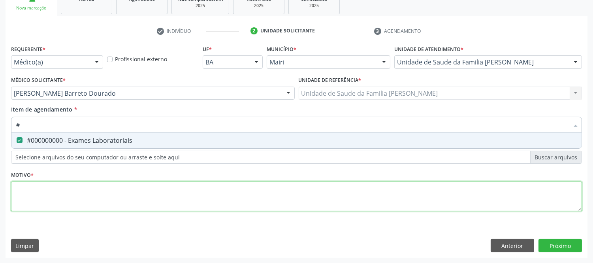
click at [44, 191] on div "Requerente * Médico(a) Médico(a) Enfermeiro(a) Paciente Nenhum resultado encont…" at bounding box center [296, 132] width 571 height 179
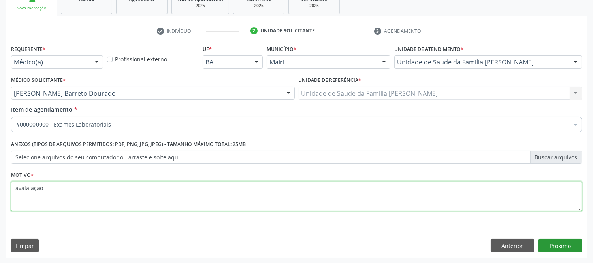
type textarea "avalaiaçao"
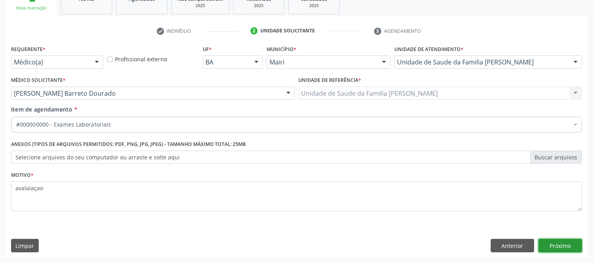
click at [572, 241] on button "Próximo" at bounding box center [559, 245] width 43 height 13
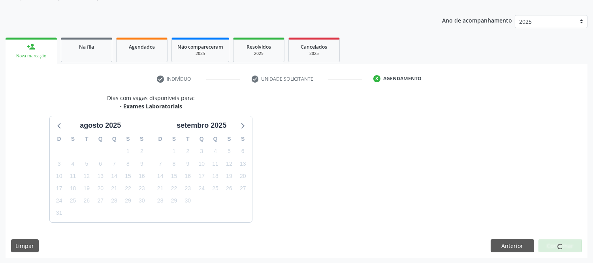
scroll to position [104, 0]
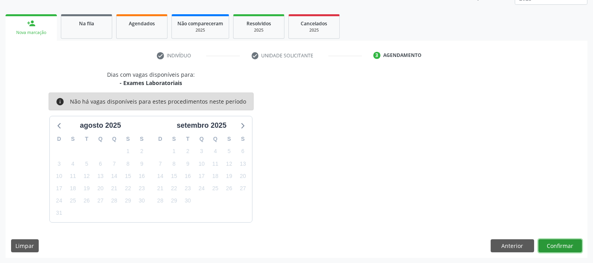
click at [571, 247] on button "Confirmar" at bounding box center [559, 245] width 43 height 13
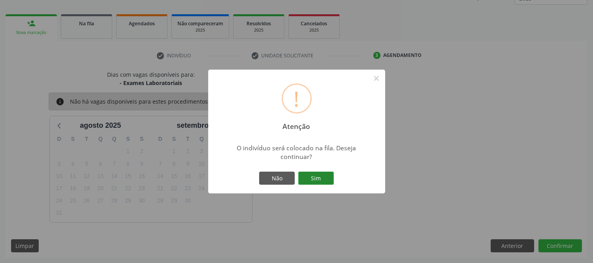
click at [320, 178] on button "Sim" at bounding box center [316, 177] width 36 height 13
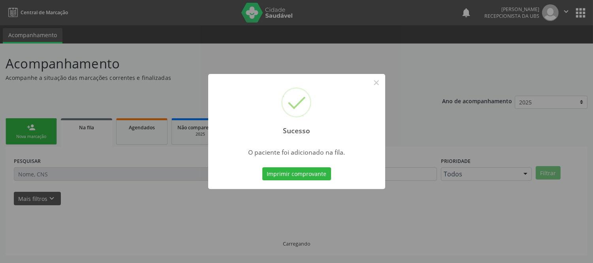
scroll to position [0, 0]
click at [320, 178] on button "Imprimir comprovante" at bounding box center [296, 173] width 69 height 13
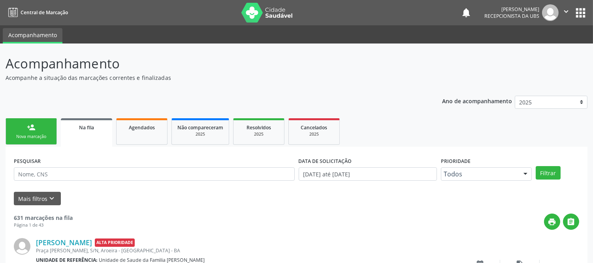
click at [36, 136] on div "Nova marcação" at bounding box center [30, 136] width 39 height 6
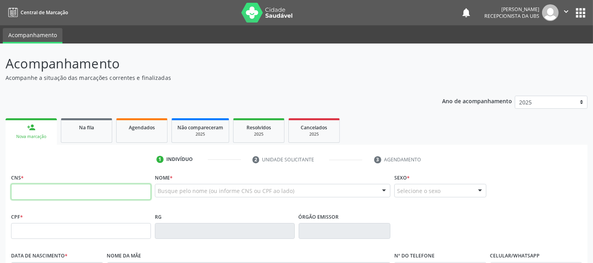
click at [40, 186] on input "text" at bounding box center [81, 192] width 140 height 16
type input "707 3070 2383 817"
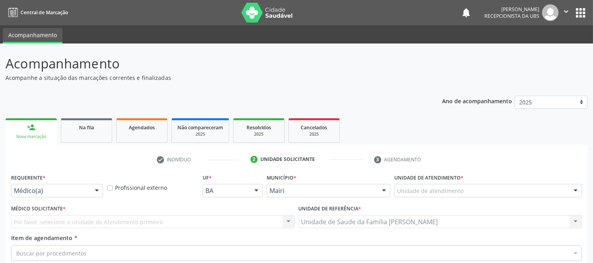
click at [575, 184] on div at bounding box center [576, 190] width 12 height 13
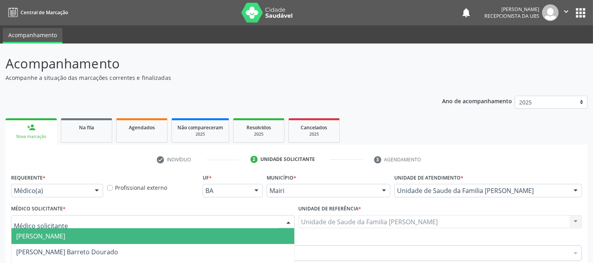
click at [156, 215] on div at bounding box center [153, 221] width 284 height 13
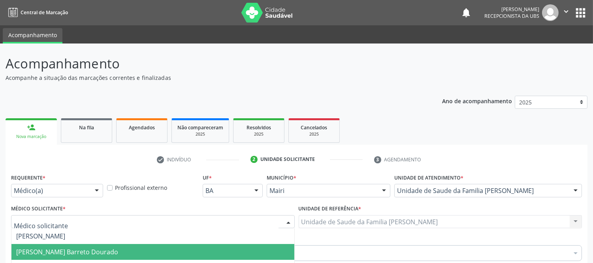
click at [49, 247] on span "[PERSON_NAME] Barreto Dourado" at bounding box center [67, 251] width 102 height 9
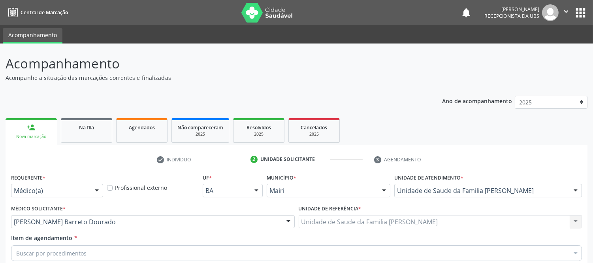
click at [61, 245] on div "Buscar por procedimentos" at bounding box center [296, 253] width 571 height 16
click at [58, 245] on input "Item de agendamento *" at bounding box center [292, 253] width 553 height 16
click at [152, 182] on div "Requerente * Médico(a) Médico(a) Enfermeiro(a) Paciente Nenhum resultado encont…" at bounding box center [296, 260] width 571 height 179
type input "u"
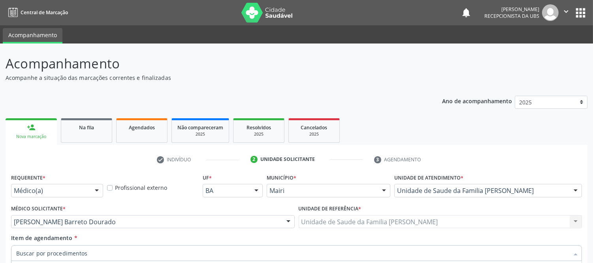
checkbox Laboratoriais "false"
type input "ul"
checkbox transvaginal "true"
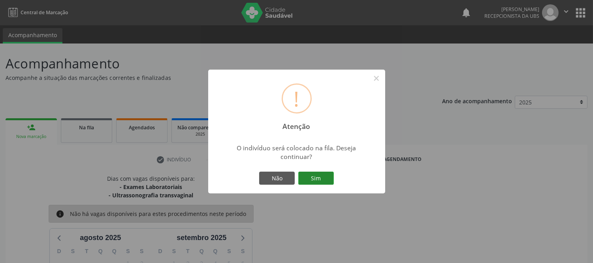
click at [323, 178] on button "Sim" at bounding box center [316, 177] width 36 height 13
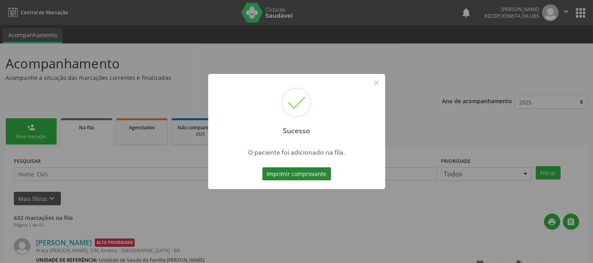
click at [322, 178] on button "Imprimir comprovante" at bounding box center [296, 173] width 69 height 13
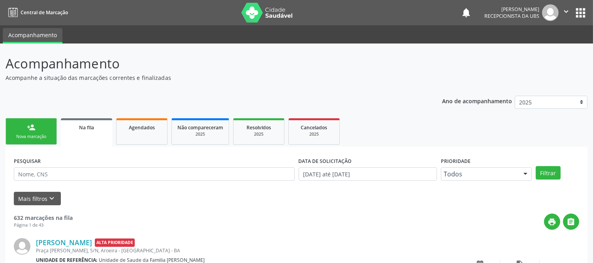
click at [34, 130] on div "person_add" at bounding box center [31, 127] width 9 height 9
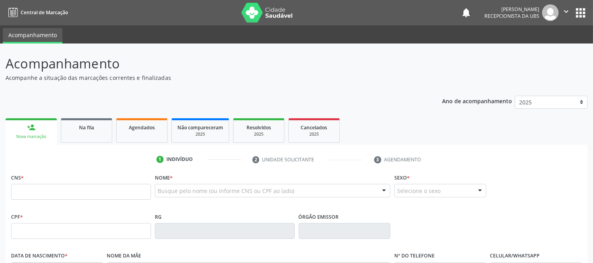
click at [41, 136] on div "Nova marcação" at bounding box center [31, 136] width 40 height 6
click at [64, 194] on input "text" at bounding box center [81, 192] width 140 height 16
type input "700 9009 6740 6192"
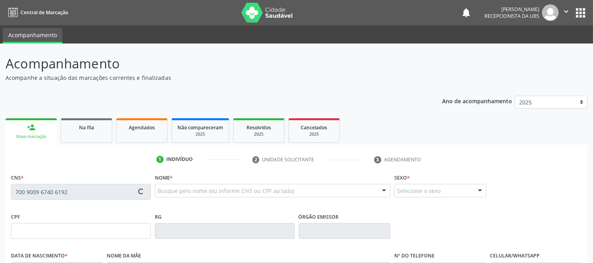
type input "121.945.095-26"
type input "26/11/2015"
type input "Letícia Cardoso dos Santos"
type input "(74) 99928-0121"
type input "(74) 99919-3981"
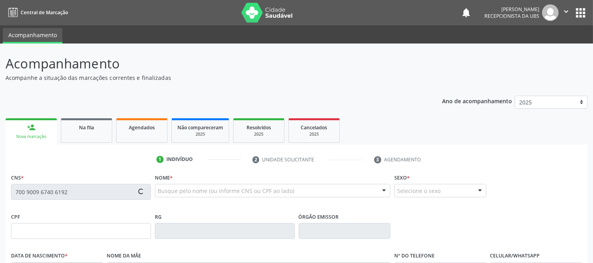
type input "730.141.765-91"
type input "S/N"
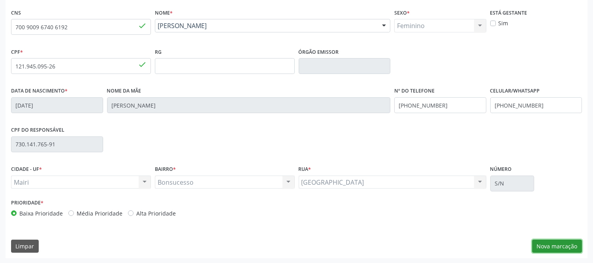
click at [562, 249] on button "Nova marcação" at bounding box center [557, 245] width 50 height 13
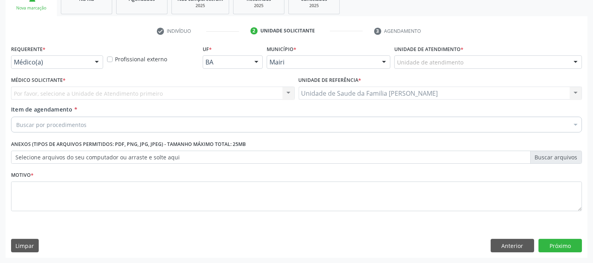
click at [579, 62] on div at bounding box center [576, 62] width 12 height 13
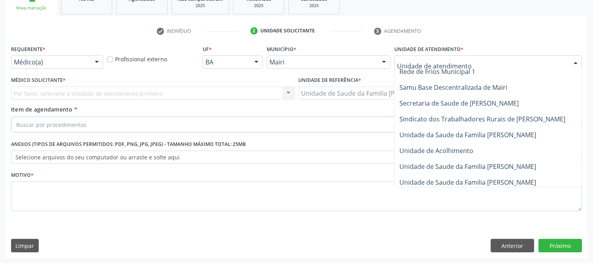
scroll to position [583, 0]
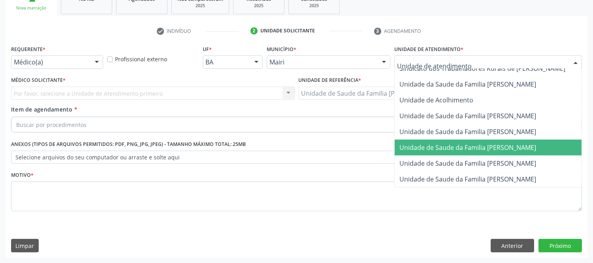
click at [504, 143] on span "Unidade de Saude da Familia [PERSON_NAME]" at bounding box center [467, 147] width 137 height 9
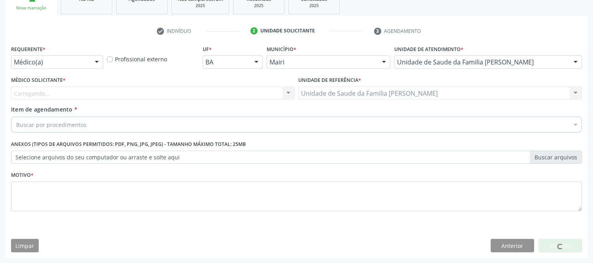
click at [81, 96] on div "Carregando... Nenhum resultado encontrado para: " " Não há nenhuma opção para s…" at bounding box center [153, 92] width 284 height 13
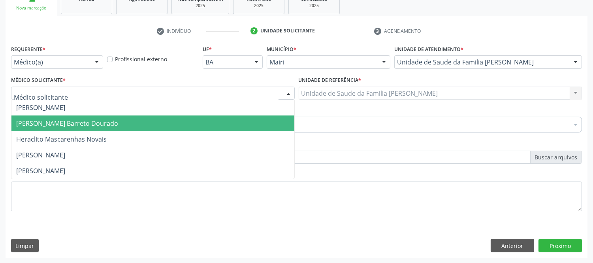
click at [45, 117] on span "[PERSON_NAME] Barreto Dourado" at bounding box center [152, 123] width 283 height 16
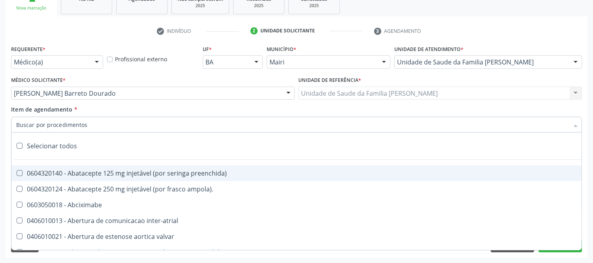
type input "#"
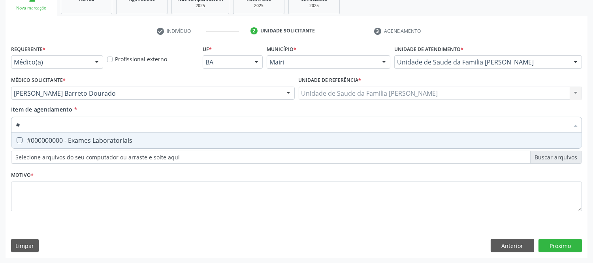
click at [58, 137] on div "#000000000 - Exames Laboratoriais" at bounding box center [296, 140] width 560 height 6
checkbox Laboratoriais "true"
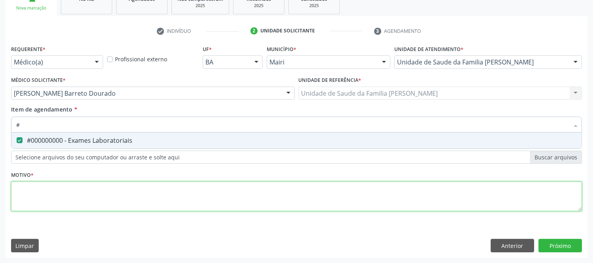
click at [42, 188] on div "Requerente * Médico(a) Médico(a) Enfermeiro(a) Paciente Nenhum resultado encont…" at bounding box center [296, 132] width 571 height 179
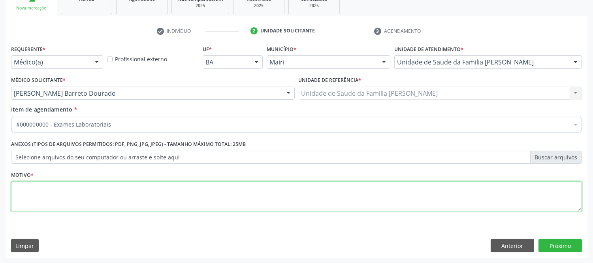
click at [42, 188] on span "#000000000 - Exames Laboratoriais" at bounding box center [319, 183] width 617 height 16
click at [42, 188] on textarea at bounding box center [296, 196] width 571 height 30
type textarea "avaliaçao"
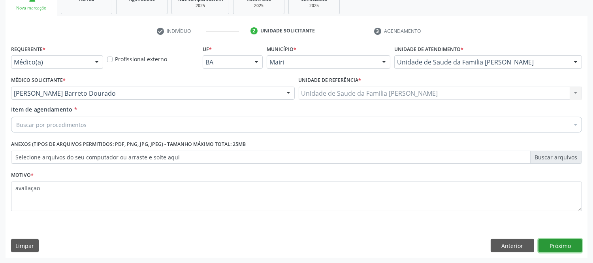
click at [558, 243] on button "Próximo" at bounding box center [559, 245] width 43 height 13
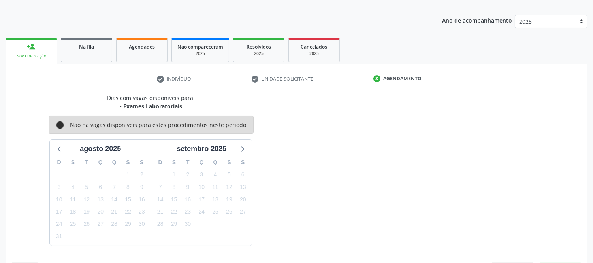
scroll to position [104, 0]
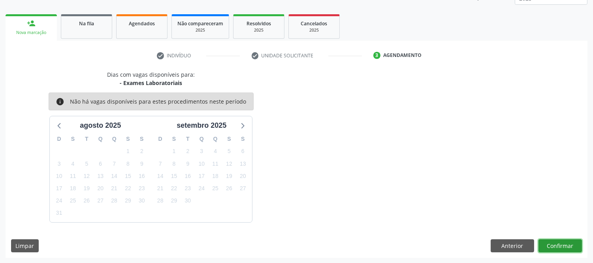
click at [561, 243] on button "Confirmar" at bounding box center [559, 245] width 43 height 13
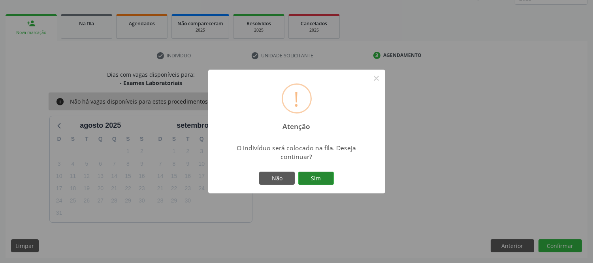
click at [327, 180] on button "Sim" at bounding box center [316, 177] width 36 height 13
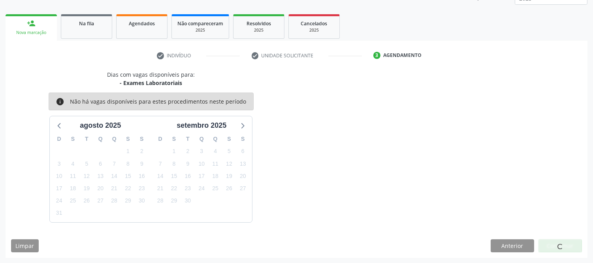
scroll to position [0, 0]
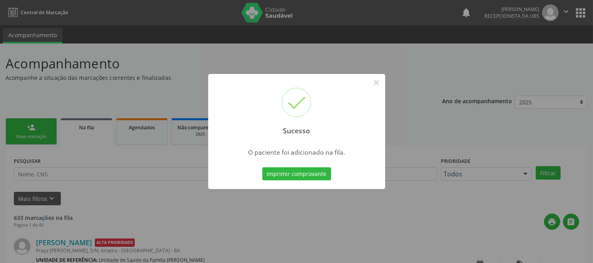
click at [328, 179] on button "Imprimir comprovante" at bounding box center [296, 173] width 69 height 13
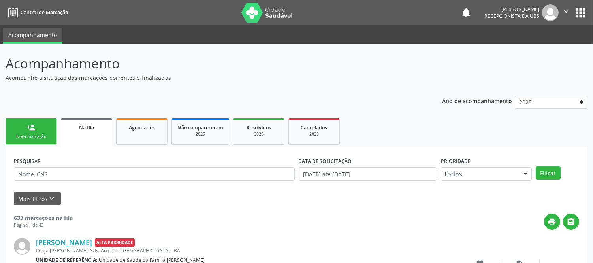
click at [38, 126] on link "person_add Nova marcação" at bounding box center [31, 131] width 51 height 26
click at [34, 138] on div "Nova marcação" at bounding box center [30, 136] width 39 height 6
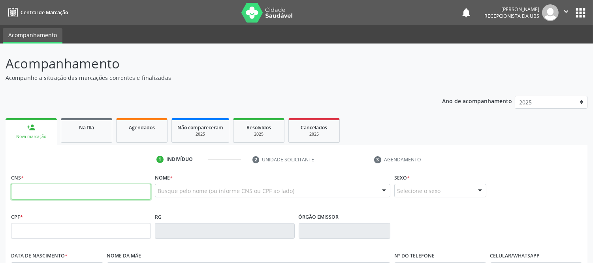
click at [95, 197] on input "text" at bounding box center [81, 192] width 140 height 16
click at [82, 196] on input "text" at bounding box center [81, 192] width 140 height 16
click at [124, 193] on input "text" at bounding box center [81, 192] width 140 height 16
type input "702 5033 4626 1030"
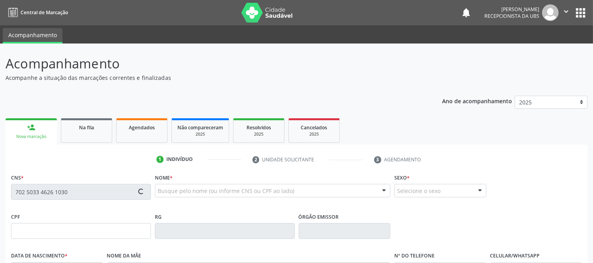
type input "730.141.765-91"
type input "26/03/1975"
type input "Valdomira Cardoso dos"
type input "(74) 99928-0121"
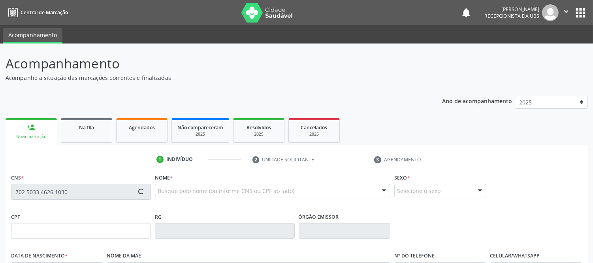
type input "S/N"
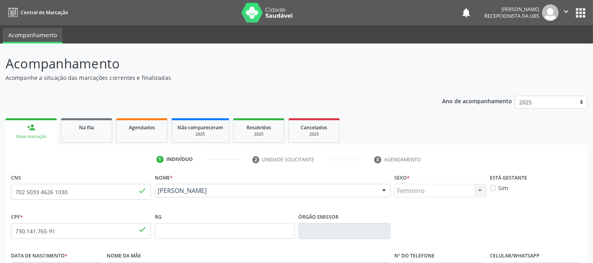
scroll to position [165, 0]
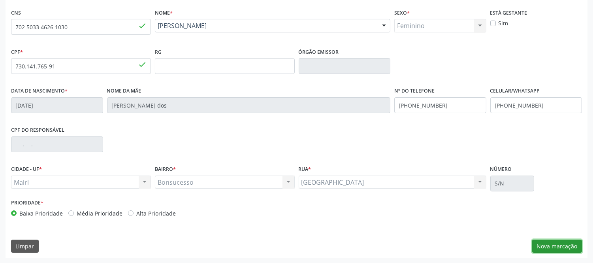
click at [553, 250] on button "Nova marcação" at bounding box center [557, 245] width 50 height 13
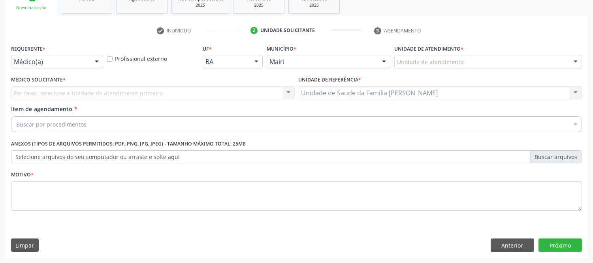
scroll to position [128, 0]
click at [581, 60] on div at bounding box center [576, 62] width 12 height 13
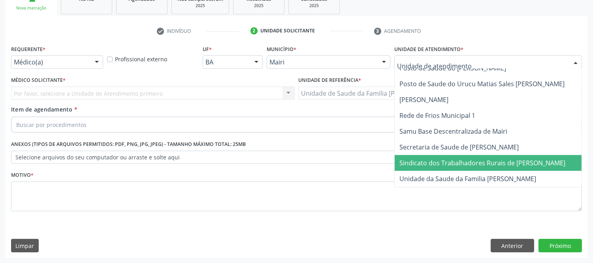
scroll to position [570, 0]
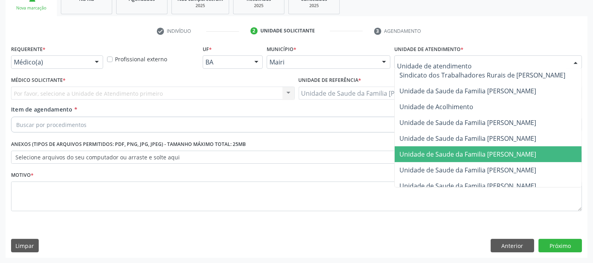
click at [509, 152] on span "Unidade de Saude da Familia [PERSON_NAME]" at bounding box center [467, 154] width 137 height 9
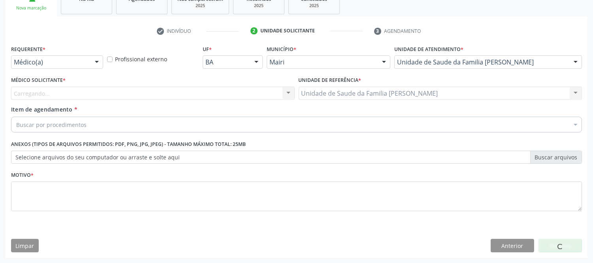
click at [76, 92] on div "Carregando... Nenhum resultado encontrado para: " " Não há nenhuma opção para s…" at bounding box center [153, 92] width 284 height 13
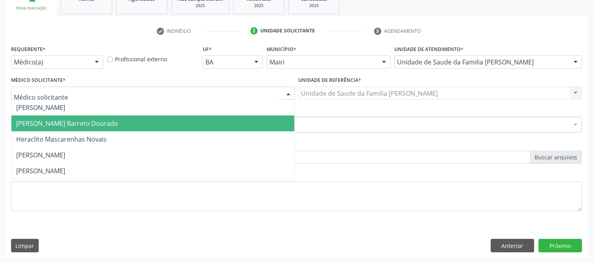
click at [57, 117] on span "[PERSON_NAME] Barreto Dourado" at bounding box center [152, 123] width 283 height 16
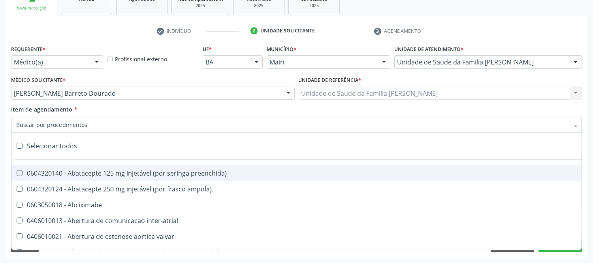
type input "#"
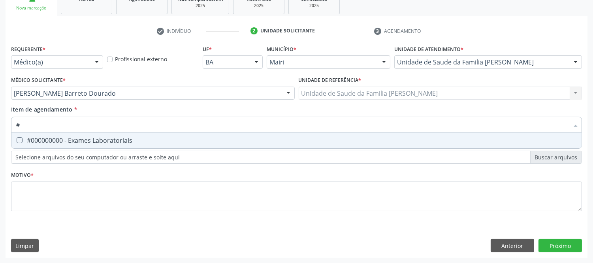
click at [69, 143] on div "#000000000 - Exames Laboratoriais" at bounding box center [296, 140] width 560 height 6
checkbox Laboratoriais "true"
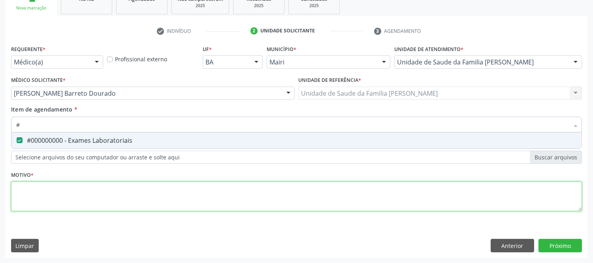
click at [77, 195] on div "Requerente * Médico(a) Médico(a) Enfermeiro(a) Paciente Nenhum resultado encont…" at bounding box center [296, 132] width 571 height 179
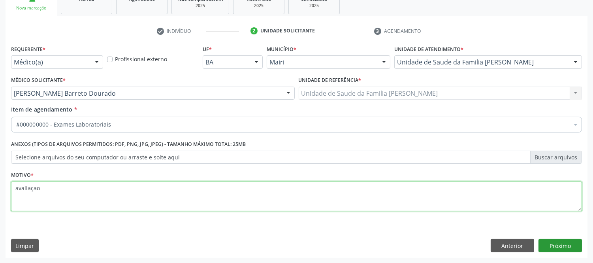
type textarea "avaliaçao"
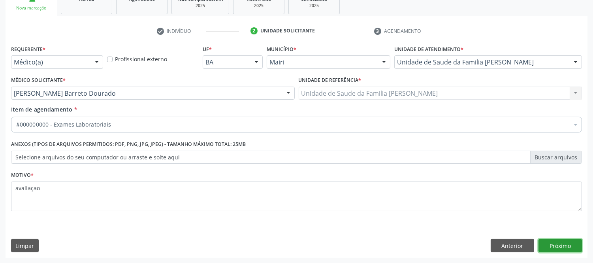
click at [573, 243] on button "Próximo" at bounding box center [559, 245] width 43 height 13
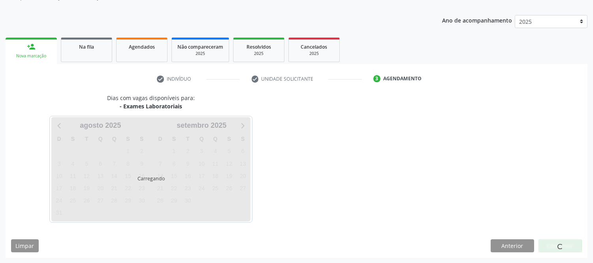
scroll to position [104, 0]
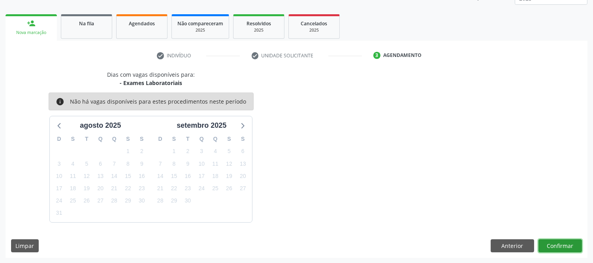
click at [562, 244] on button "Confirmar" at bounding box center [559, 245] width 43 height 13
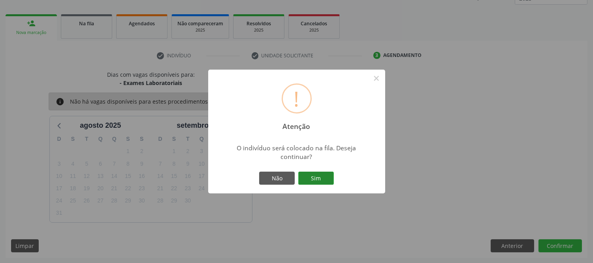
click at [307, 182] on button "Sim" at bounding box center [316, 177] width 36 height 13
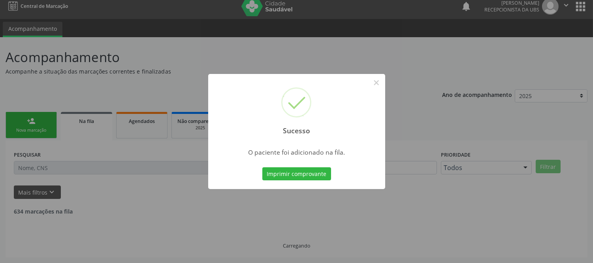
scroll to position [0, 0]
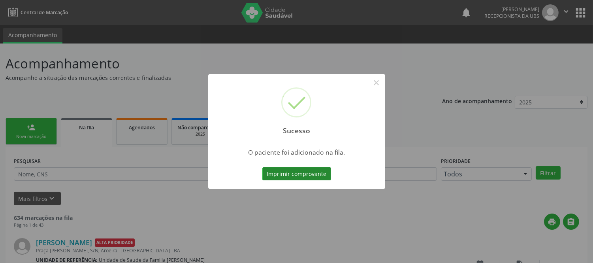
click at [318, 174] on button "Imprimir comprovante" at bounding box center [296, 173] width 69 height 13
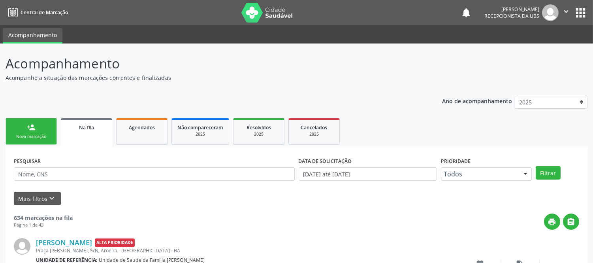
click at [16, 127] on link "person_add Nova marcação" at bounding box center [31, 131] width 51 height 26
click at [28, 126] on div "person_add" at bounding box center [31, 127] width 9 height 9
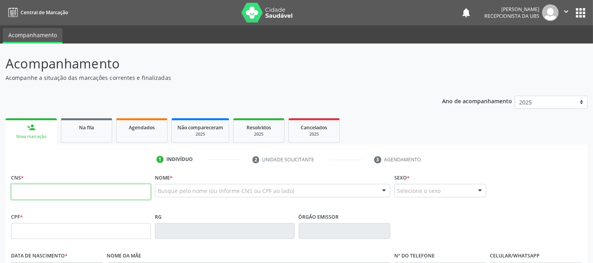
click at [69, 196] on input "text" at bounding box center [81, 192] width 140 height 16
click at [57, 190] on input "708" at bounding box center [81, 192] width 140 height 16
type input "708 2086 5696 8945"
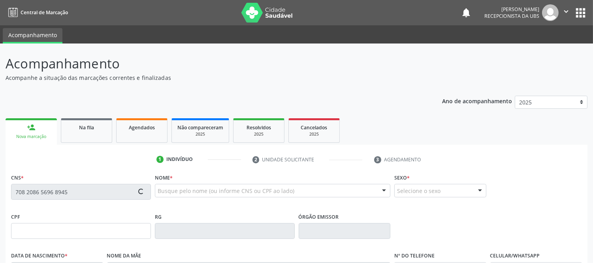
type input "046.898.915-32"
type input "16/07/1989"
type input "Miranilde Santos Batista"
type input "(74) 99958-2147"
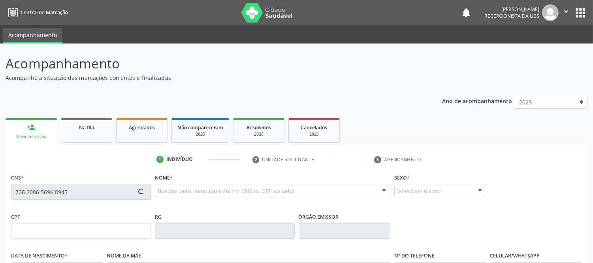
type input "230.162.418-89"
type input "S/N"
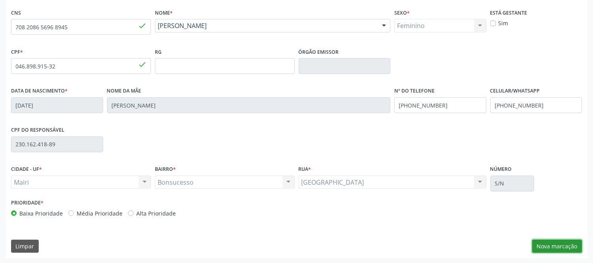
click at [557, 241] on button "Nova marcação" at bounding box center [557, 245] width 50 height 13
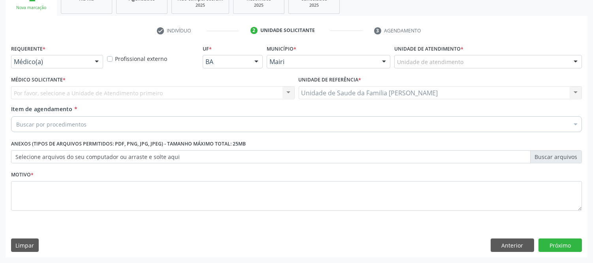
scroll to position [128, 0]
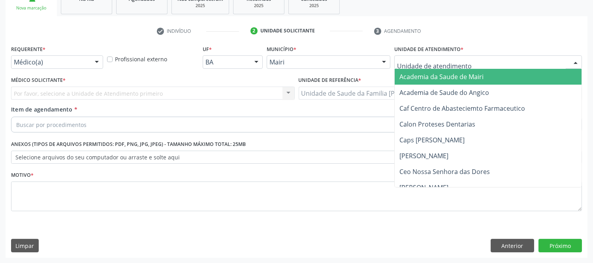
click at [575, 61] on div at bounding box center [576, 62] width 12 height 13
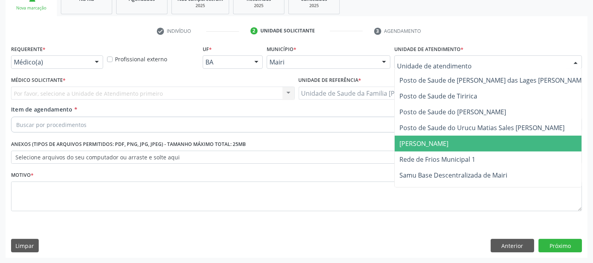
scroll to position [583, 0]
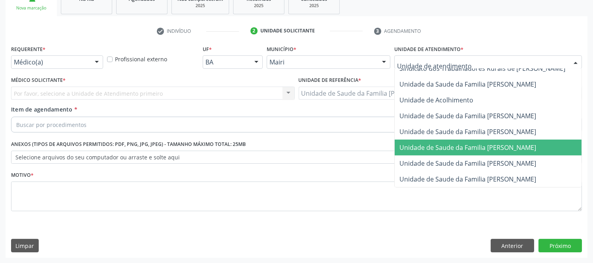
click at [504, 143] on span "Unidade de Saude da Familia [PERSON_NAME]" at bounding box center [467, 147] width 137 height 9
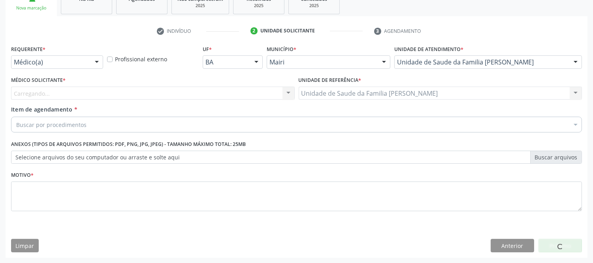
click at [188, 93] on div "Carregando... Nenhum resultado encontrado para: " " Não há nenhuma opção para s…" at bounding box center [153, 92] width 284 height 13
click at [164, 90] on div "Carregando..." at bounding box center [153, 92] width 284 height 13
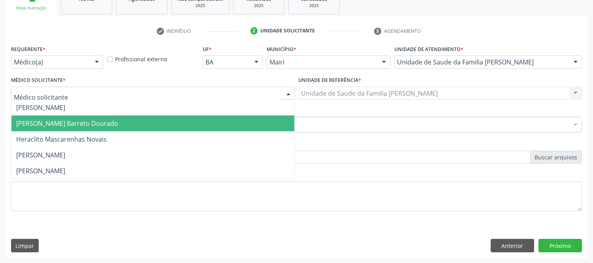
click at [141, 119] on span "[PERSON_NAME] Barreto Dourado" at bounding box center [152, 123] width 283 height 16
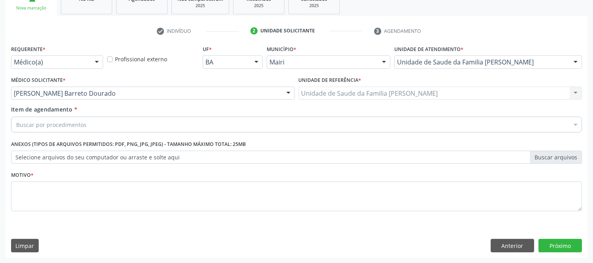
click at [160, 122] on div "Buscar por procedimentos" at bounding box center [296, 125] width 571 height 16
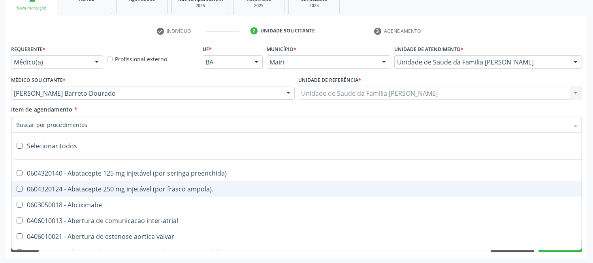
type input "#"
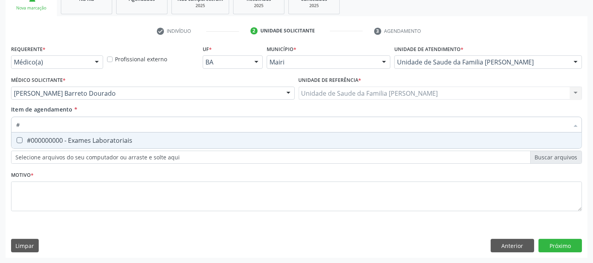
click at [89, 137] on div "#000000000 - Exames Laboratoriais" at bounding box center [296, 140] width 560 height 6
checkbox Laboratoriais "true"
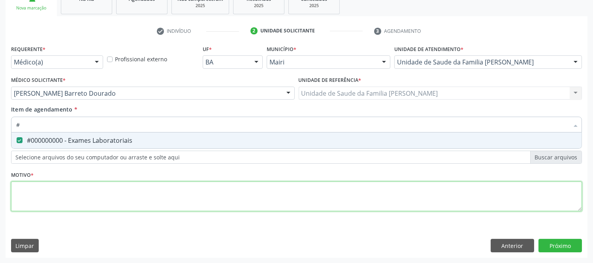
click at [78, 206] on div "Requerente * Médico(a) Médico(a) Enfermeiro(a) Paciente Nenhum resultado encont…" at bounding box center [296, 132] width 571 height 179
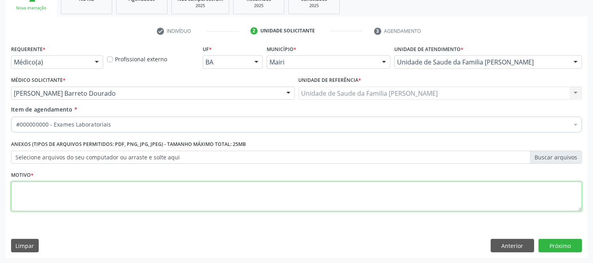
click at [75, 206] on li "Não selecionados" at bounding box center [319, 200] width 617 height 21
click at [75, 206] on textarea at bounding box center [296, 196] width 571 height 30
type textarea "avaliaçao"
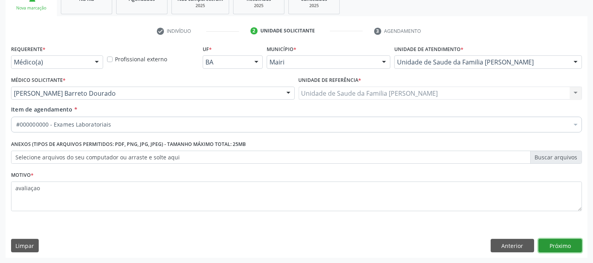
click at [573, 247] on button "Próximo" at bounding box center [559, 245] width 43 height 13
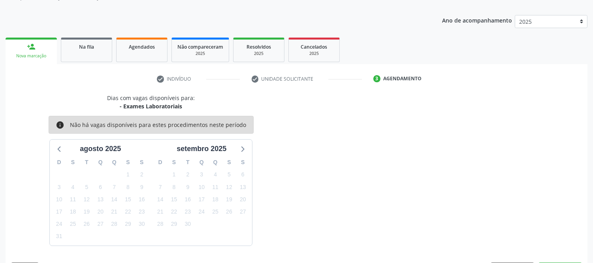
scroll to position [104, 0]
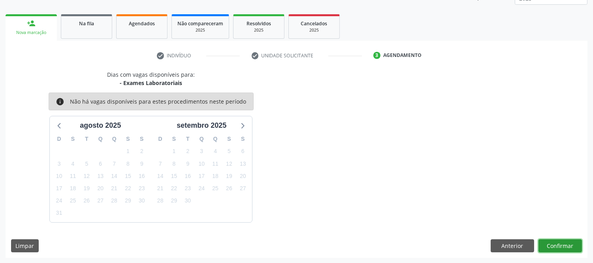
click at [577, 246] on button "Confirmar" at bounding box center [559, 245] width 43 height 13
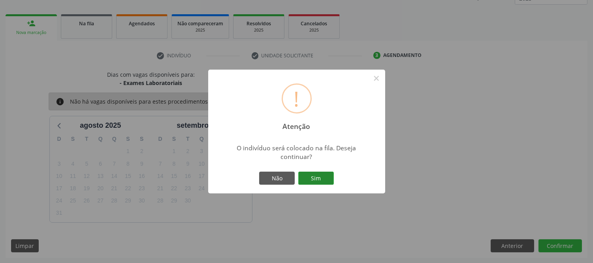
click at [317, 175] on button "Sim" at bounding box center [316, 177] width 36 height 13
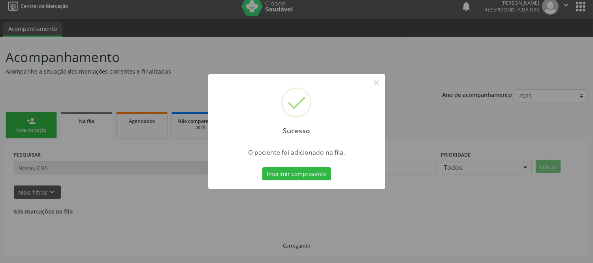
scroll to position [0, 0]
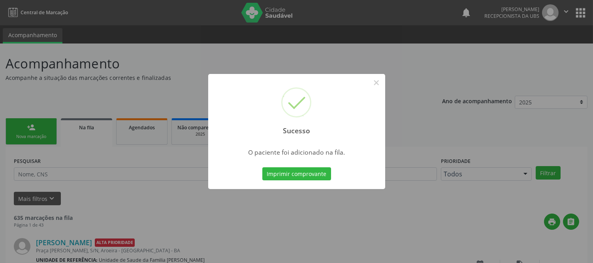
click at [317, 175] on button "Imprimir comprovante" at bounding box center [296, 173] width 69 height 13
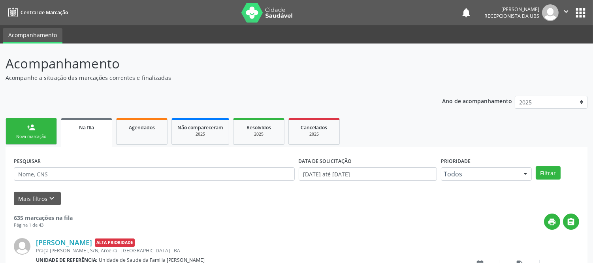
click at [46, 127] on link "person_add Nova marcação" at bounding box center [31, 131] width 51 height 26
click at [44, 136] on div "Nova marcação" at bounding box center [30, 136] width 39 height 6
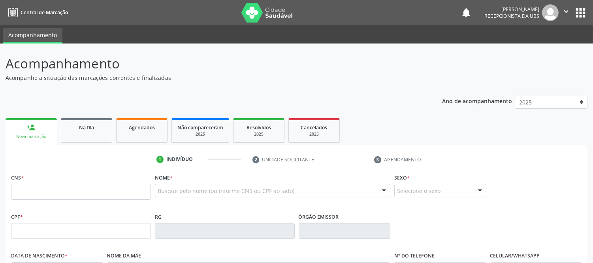
click at [94, 204] on fieldset "CNS *" at bounding box center [81, 188] width 140 height 34
click at [98, 190] on input "text" at bounding box center [81, 192] width 140 height 16
click at [81, 125] on span "Na fila" at bounding box center [86, 127] width 15 height 7
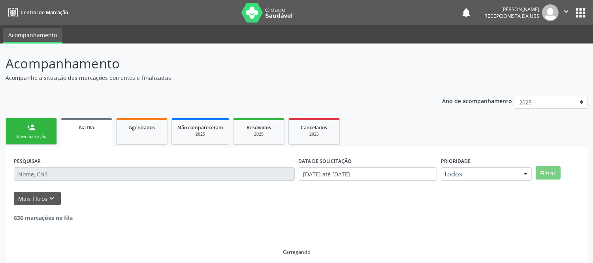
click at [89, 128] on span "Na fila" at bounding box center [86, 127] width 15 height 7
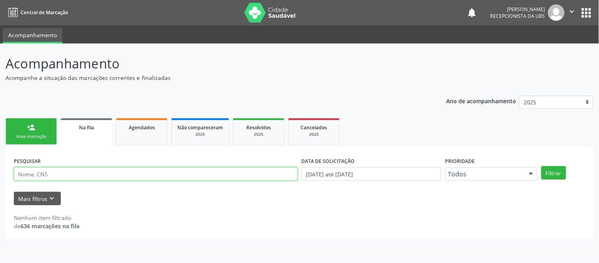
click at [75, 175] on input "text" at bounding box center [156, 173] width 284 height 13
type input "707703628546910"
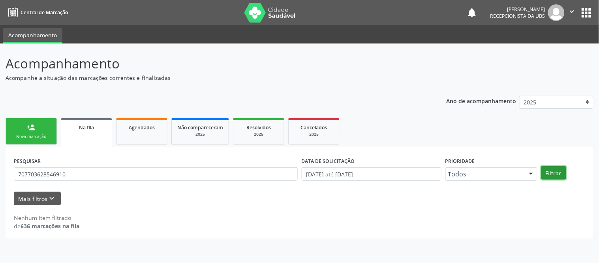
click at [561, 175] on button "Filtrar" at bounding box center [553, 172] width 25 height 13
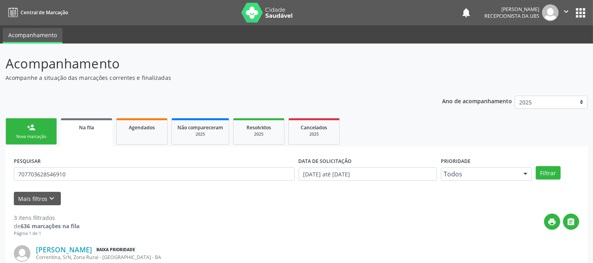
click at [88, 129] on div "Na fila" at bounding box center [86, 127] width 40 height 8
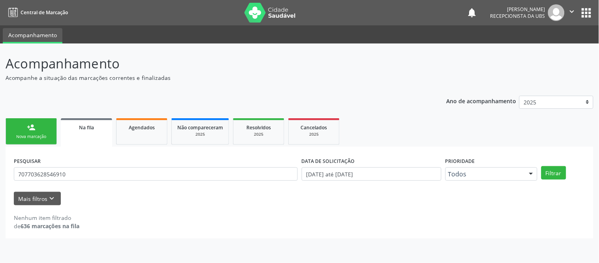
click at [85, 131] on link "Na fila" at bounding box center [86, 132] width 51 height 28
click at [21, 128] on link "person_add Nova marcação" at bounding box center [31, 131] width 51 height 26
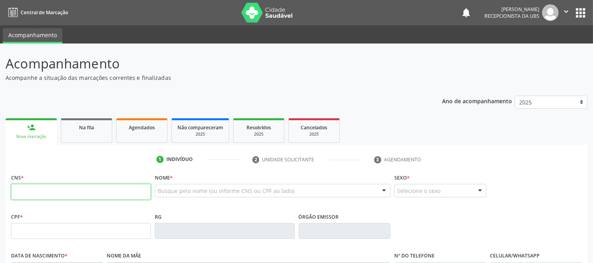
click at [73, 189] on input "text" at bounding box center [81, 192] width 140 height 16
type input "701 0008 3671 6097"
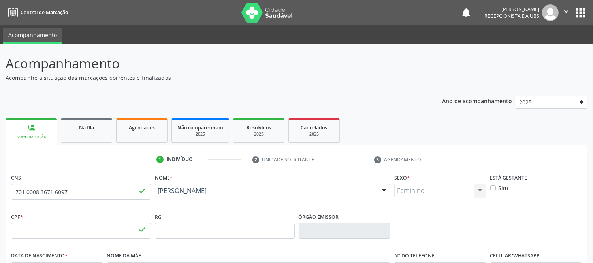
type input "044.492.085-44"
type input "01/06/1952"
type input "Sinesia Maria de Jesus"
type input "(74) 99936-4668"
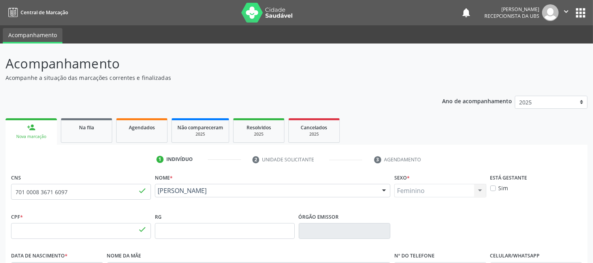
type input "339.133.405-30"
type input "S/N"
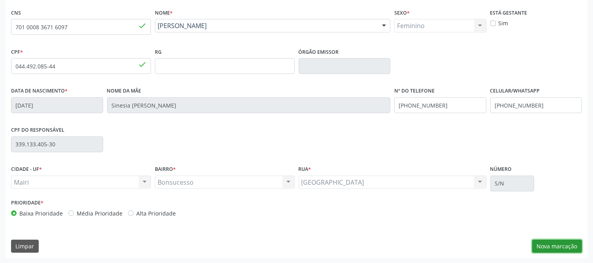
click at [533, 236] on button "Nova marcação" at bounding box center [557, 245] width 50 height 13
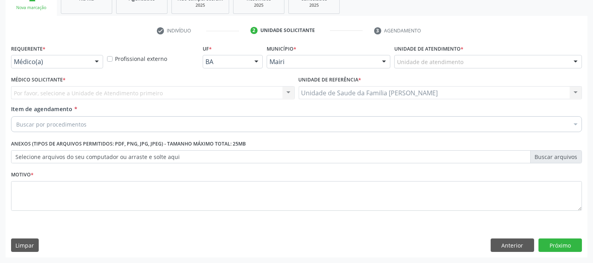
scroll to position [128, 0]
click at [533, 59] on div at bounding box center [576, 62] width 12 height 13
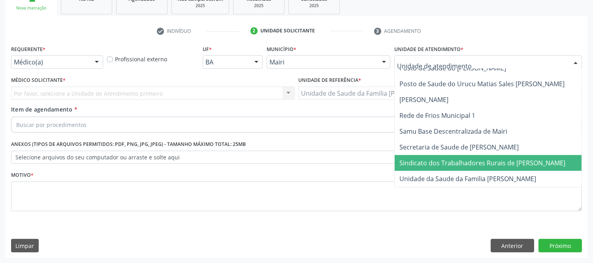
scroll to position [570, 0]
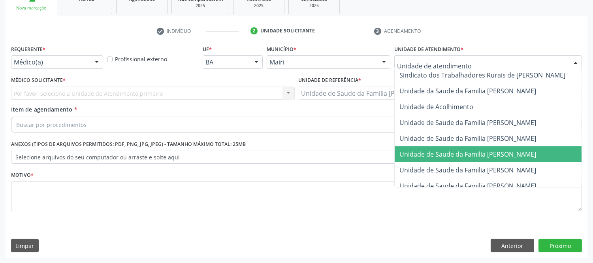
click at [517, 153] on span "Unidade de Saude da Familia [PERSON_NAME]" at bounding box center [467, 154] width 137 height 9
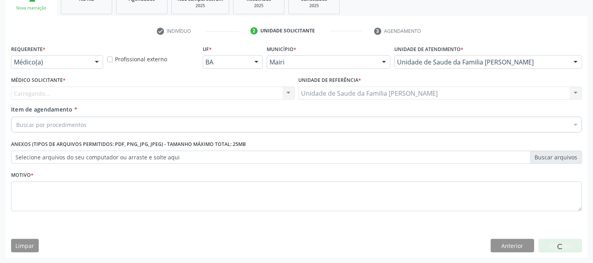
click at [49, 92] on div "Carregando... Nenhum resultado encontrado para: " " Não há nenhuma opção para s…" at bounding box center [153, 92] width 284 height 13
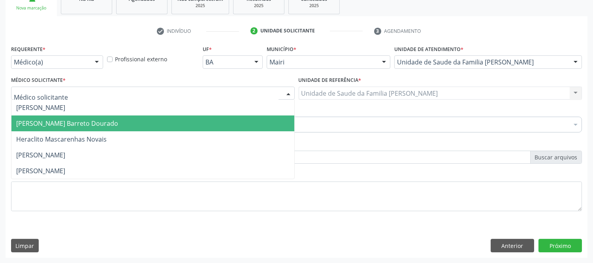
click at [60, 125] on span "[PERSON_NAME] Barreto Dourado" at bounding box center [67, 123] width 102 height 9
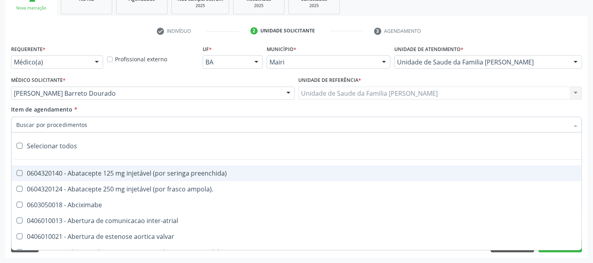
type input "#"
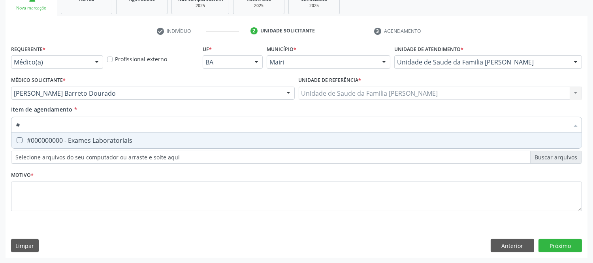
click at [66, 137] on div "#000000000 - Exames Laboratoriais" at bounding box center [296, 140] width 560 height 6
checkbox Laboratoriais "true"
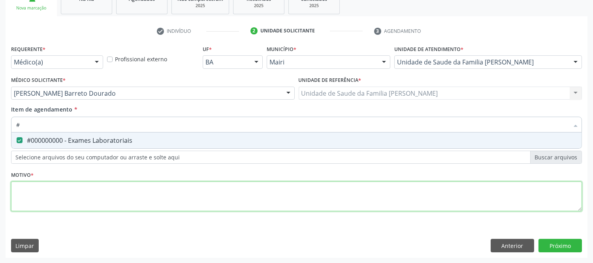
click at [60, 203] on div "Requerente * Médico(a) Médico(a) Enfermeiro(a) Paciente Nenhum resultado encont…" at bounding box center [296, 132] width 571 height 179
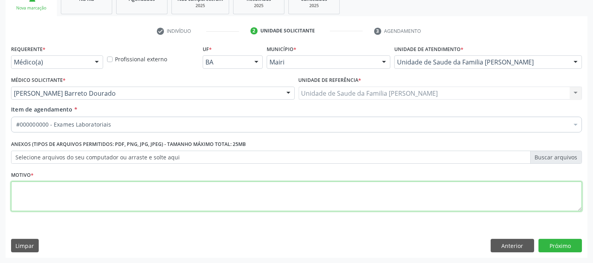
click at [60, 203] on li "Não selecionados" at bounding box center [319, 200] width 617 height 21
type textarea "avaliaçao"
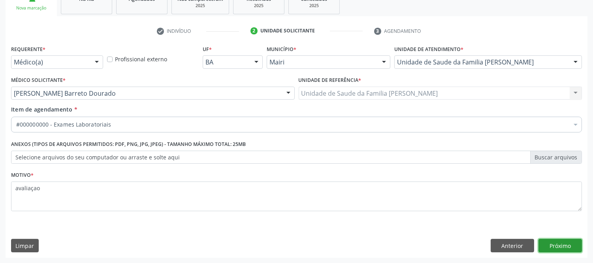
click at [533, 236] on button "Próximo" at bounding box center [559, 245] width 43 height 13
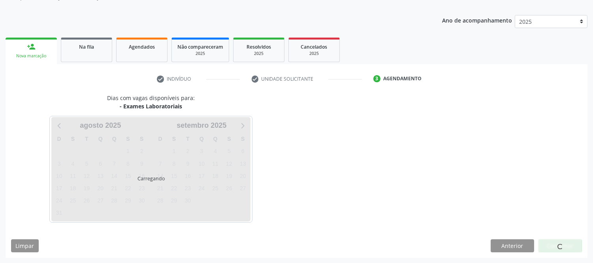
scroll to position [104, 0]
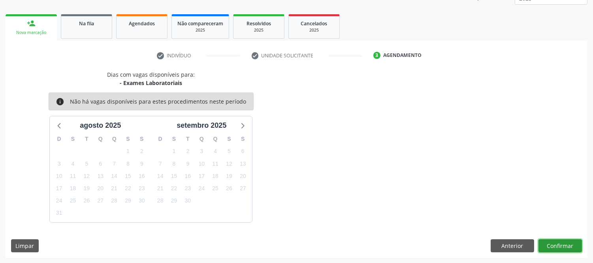
click at [533, 236] on button "Confirmar" at bounding box center [559, 245] width 43 height 13
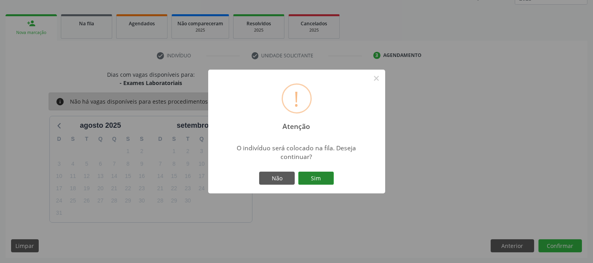
click at [324, 173] on button "Sim" at bounding box center [316, 177] width 36 height 13
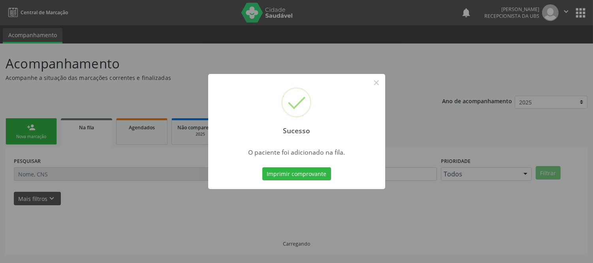
scroll to position [0, 0]
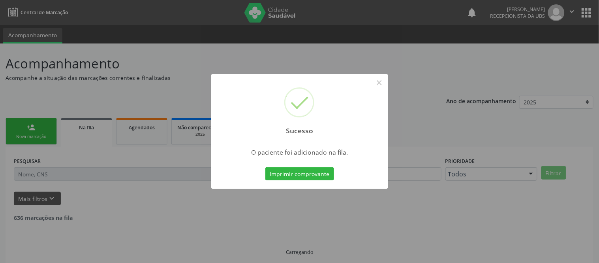
click at [324, 173] on button "Imprimir comprovante" at bounding box center [299, 173] width 69 height 13
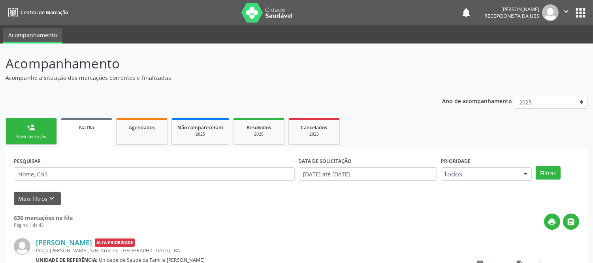
click at [36, 127] on link "person_add Nova marcação" at bounding box center [31, 131] width 51 height 26
click at [40, 131] on link "person_add Nova marcação" at bounding box center [31, 131] width 51 height 26
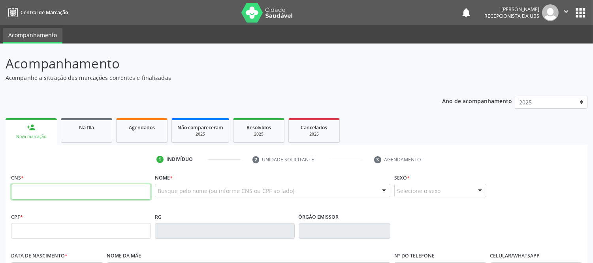
click at [32, 186] on input "text" at bounding box center [81, 192] width 140 height 16
click at [317, 190] on div "Busque pelo nome (ou informe CNS ou CPF ao lado)" at bounding box center [272, 190] width 235 height 13
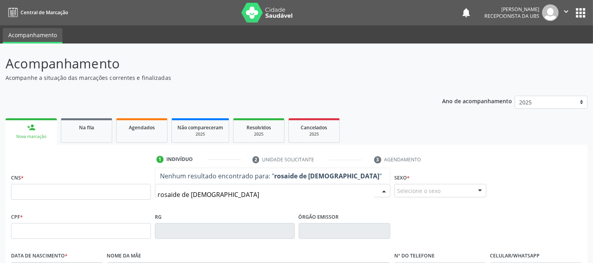
type input "rosaide de jesus"
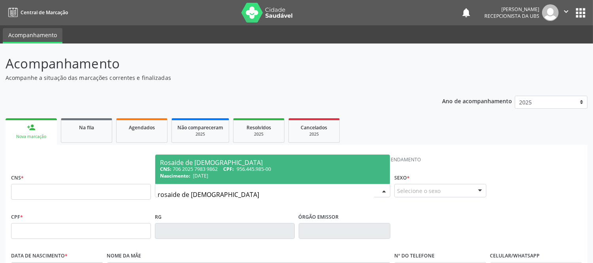
click at [205, 169] on div "CNS: 706 2025 7983 9862 CPF: 956.445.985-00" at bounding box center [272, 168] width 225 height 7
type input "706 2025 7983 9862"
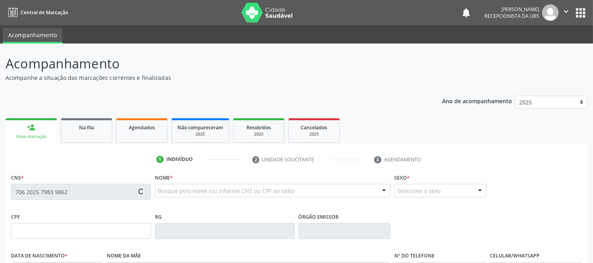
type input "956.445.985-00"
type input "17/03/1968"
type input "Roberta Maria de Jesus"
type input "(77) 99849-2312"
type input "S/N"
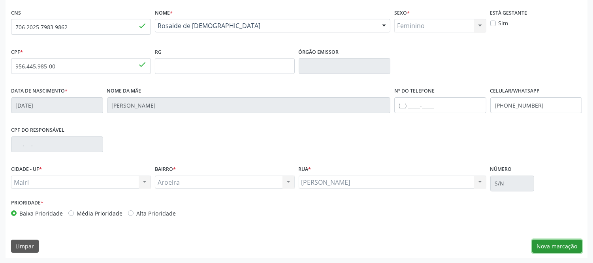
click at [533, 236] on button "Nova marcação" at bounding box center [557, 245] width 50 height 13
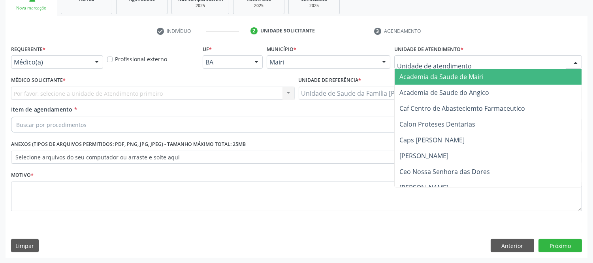
click at [533, 60] on div at bounding box center [576, 62] width 12 height 13
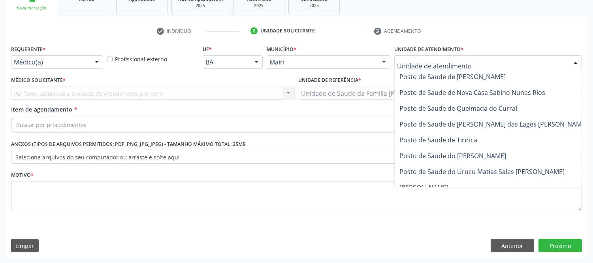
scroll to position [583, 0]
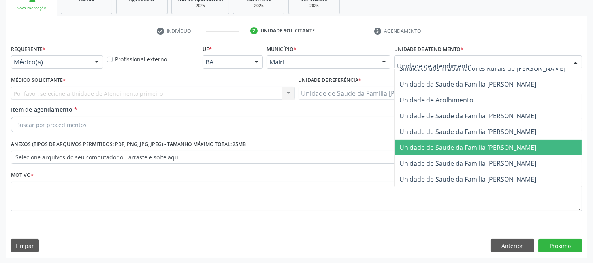
click at [530, 143] on span "Unidade de Saude da Familia [PERSON_NAME]" at bounding box center [467, 147] width 137 height 9
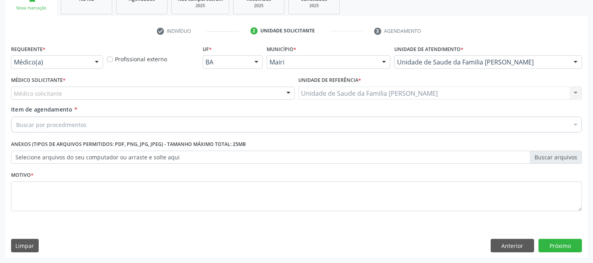
click at [136, 91] on div "Médico solicitante" at bounding box center [153, 92] width 284 height 13
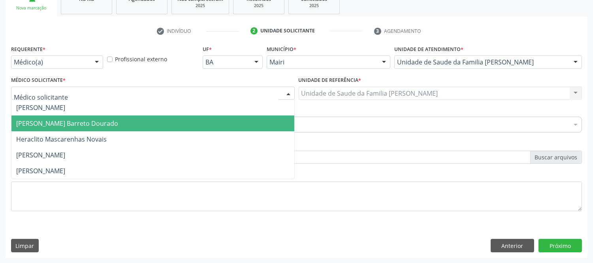
click at [79, 122] on span "[PERSON_NAME] Barreto Dourado" at bounding box center [67, 123] width 102 height 9
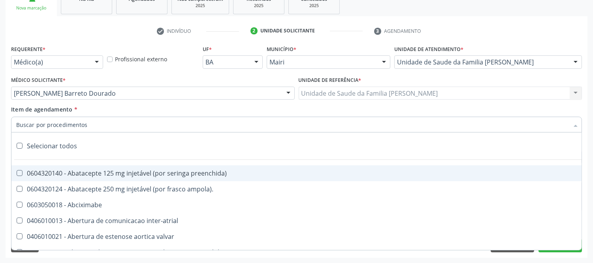
type input "#"
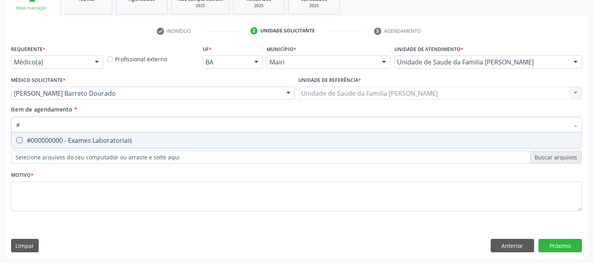
click at [91, 134] on span "#000000000 - Exames Laboratoriais" at bounding box center [296, 140] width 570 height 16
checkbox Laboratoriais "true"
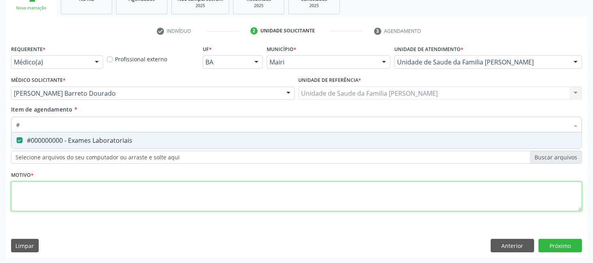
click at [92, 181] on div "Requerente * Médico(a) Médico(a) Enfermeiro(a) Paciente Nenhum resultado encont…" at bounding box center [296, 132] width 571 height 179
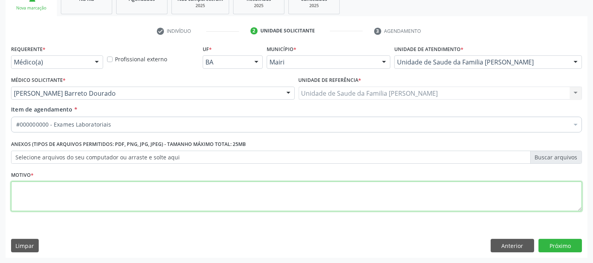
click at [92, 181] on div "#000000000 - Exames Laboratoriais" at bounding box center [320, 182] width 608 height 6
click at [92, 181] on textarea at bounding box center [296, 196] width 571 height 30
type textarea "avlaiaçao"
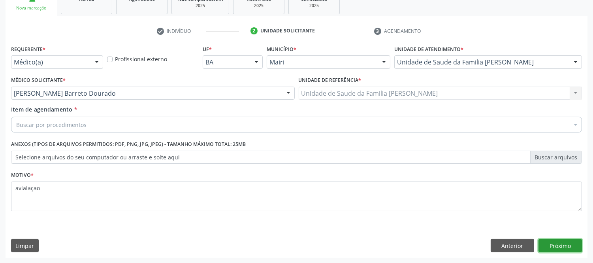
click at [533, 236] on button "Próximo" at bounding box center [559, 245] width 43 height 13
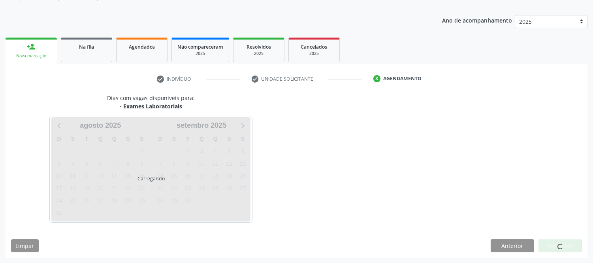
scroll to position [104, 0]
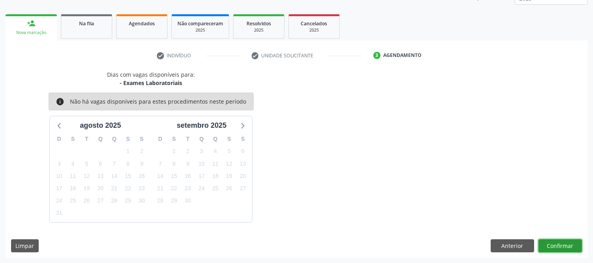
click at [533, 236] on button "Confirmar" at bounding box center [559, 245] width 43 height 13
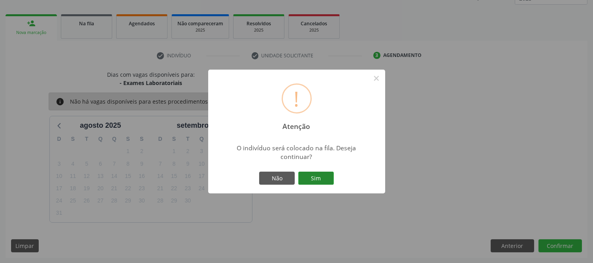
click at [325, 176] on button "Sim" at bounding box center [316, 177] width 36 height 13
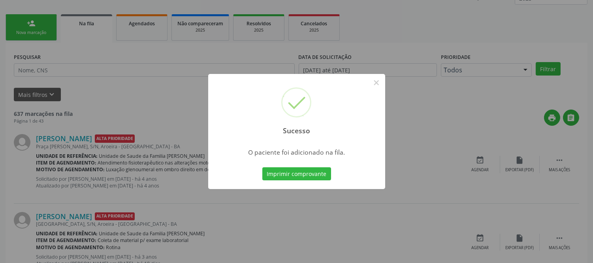
scroll to position [0, 0]
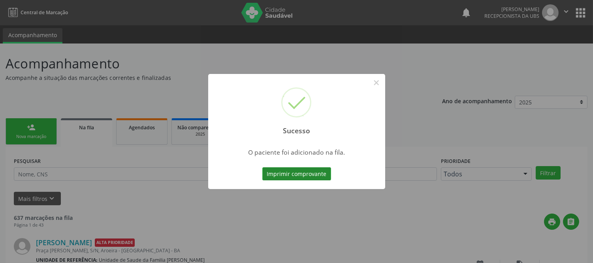
click at [315, 172] on button "Imprimir comprovante" at bounding box center [296, 173] width 69 height 13
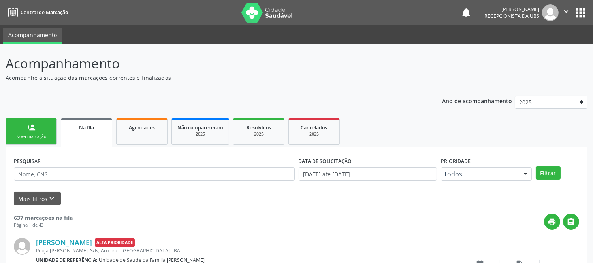
click at [28, 125] on div "person_add" at bounding box center [31, 127] width 9 height 9
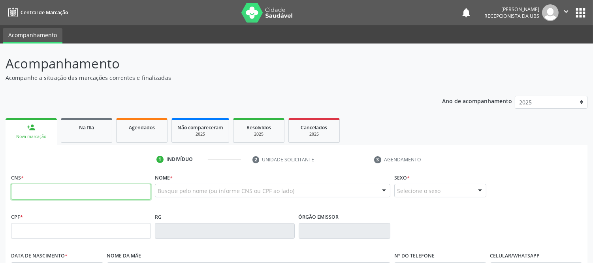
click at [61, 194] on input "text" at bounding box center [81, 192] width 140 height 16
click at [27, 125] on div "person_add" at bounding box center [31, 127] width 9 height 9
click at [58, 172] on div "CNS *" at bounding box center [81, 185] width 140 height 28
click at [69, 182] on div "CNS *" at bounding box center [81, 185] width 140 height 28
click at [72, 187] on input "text" at bounding box center [81, 192] width 140 height 16
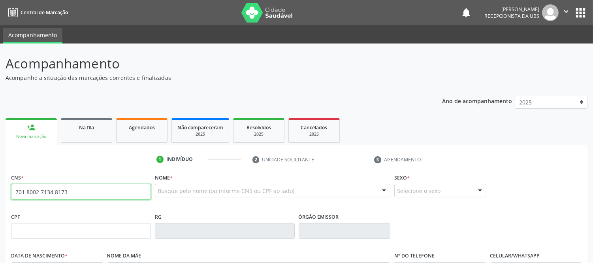
type input "701 8002 7134 8173"
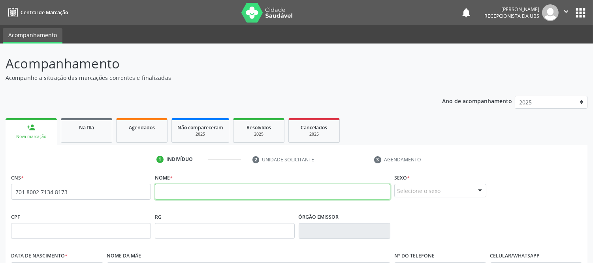
click at [211, 184] on input "text" at bounding box center [272, 192] width 235 height 16
click at [163, 184] on input "ademarios de oliveira" at bounding box center [272, 192] width 235 height 16
click at [186, 184] on input "Ademarios de oliveira" at bounding box center [272, 192] width 235 height 16
type input "Ademario de oliveira"
click at [464, 211] on div "CPF RG Órgão emissor" at bounding box center [296, 230] width 575 height 39
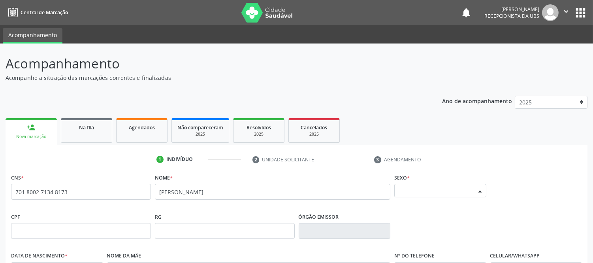
click at [480, 184] on div at bounding box center [480, 190] width 12 height 13
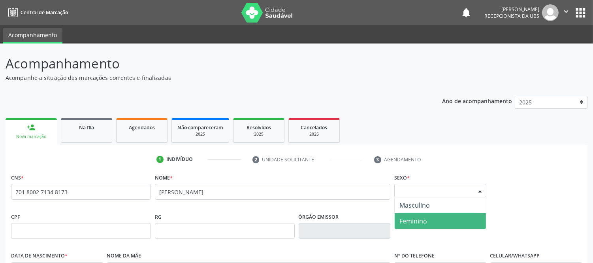
click at [455, 213] on span "Feminino" at bounding box center [440, 221] width 91 height 16
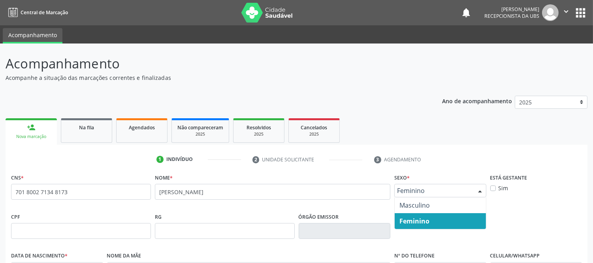
click at [481, 184] on div at bounding box center [480, 190] width 12 height 13
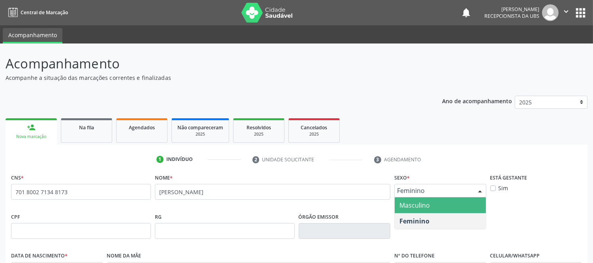
click at [457, 197] on span "Masculino" at bounding box center [440, 205] width 91 height 16
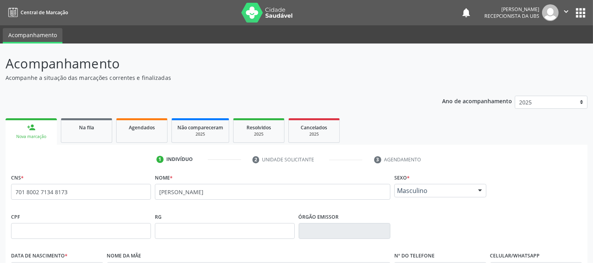
click at [65, 236] on fieldset "Data de nascimento *" at bounding box center [57, 267] width 92 height 34
type input "25/10/1971"
type input "LUCIA MARIA DE JESUS"
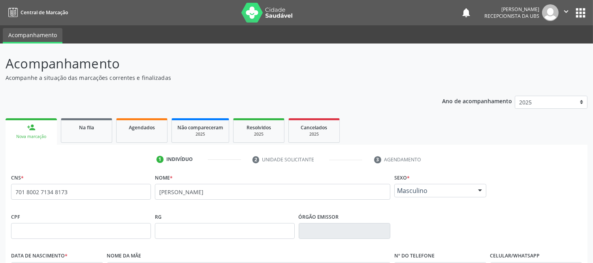
click at [195, 211] on fieldset "RG" at bounding box center [225, 228] width 140 height 34
click at [92, 223] on input "text" at bounding box center [81, 231] width 140 height 16
drag, startPoint x: 76, startPoint y: 184, endPoint x: 82, endPoint y: 182, distance: 5.8
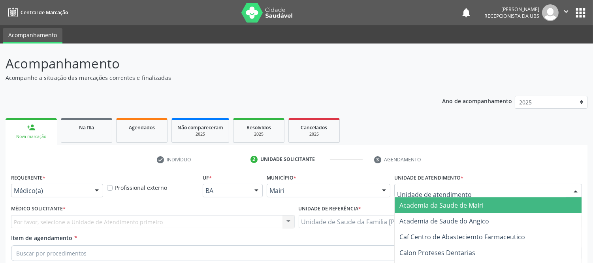
click at [533, 184] on div at bounding box center [576, 190] width 12 height 13
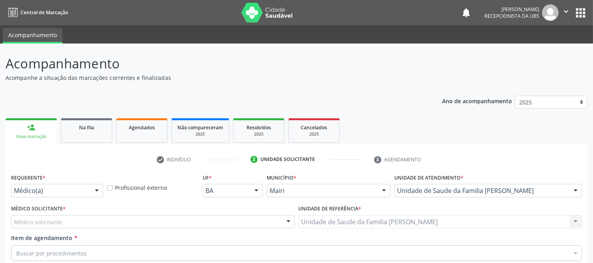
click at [62, 215] on div "Médico solicitante" at bounding box center [153, 221] width 284 height 13
type input "#"
click at [41, 203] on label "Médico Solicitante *" at bounding box center [38, 209] width 55 height 12
click at [51, 203] on label "Médico Solicitante *" at bounding box center [38, 209] width 55 height 12
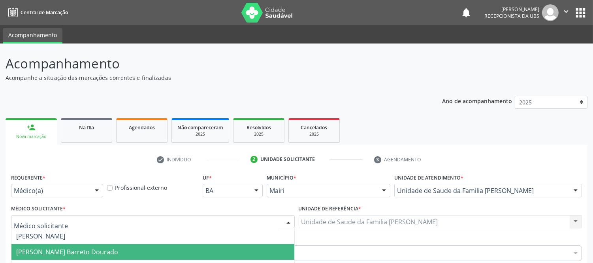
click at [61, 236] on span "[PERSON_NAME] Barreto Dourado" at bounding box center [67, 251] width 102 height 9
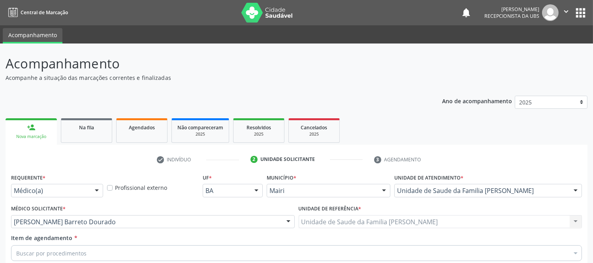
click at [65, 236] on div "Buscar por procedimentos" at bounding box center [296, 253] width 571 height 16
click at [68, 236] on input "Item de agendamento *" at bounding box center [292, 253] width 553 height 16
click at [80, 180] on div "Requerente * Médico(a) Médico(a) Enfermeiro(a) Paciente Nenhum resultado encont…" at bounding box center [296, 260] width 571 height 179
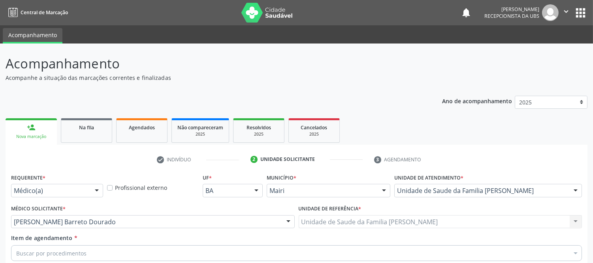
click at [75, 190] on div "Requerente * Médico(a) Médico(a) Enfermeiro(a) Paciente Nenhum resultado encont…" at bounding box center [296, 260] width 571 height 179
drag, startPoint x: 74, startPoint y: 192, endPoint x: 69, endPoint y: 194, distance: 5.1
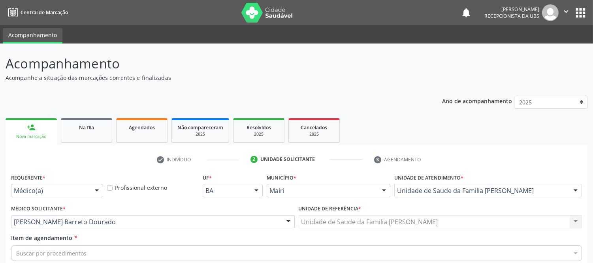
type textarea "AVALIAÇAO"
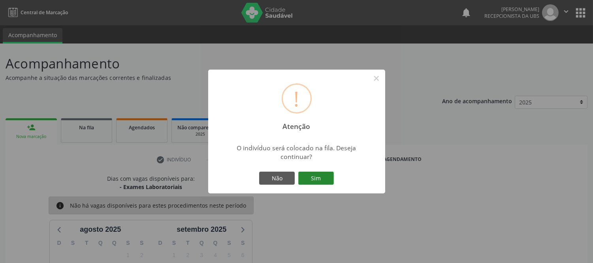
click at [319, 177] on button "Sim" at bounding box center [316, 177] width 36 height 13
